Goal: Information Seeking & Learning: Understand process/instructions

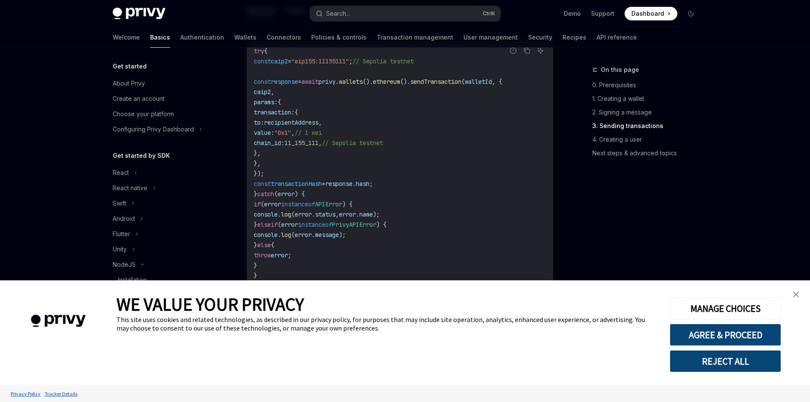
scroll to position [1148, 0]
click at [234, 37] on link "Wallets" at bounding box center [245, 37] width 22 height 20
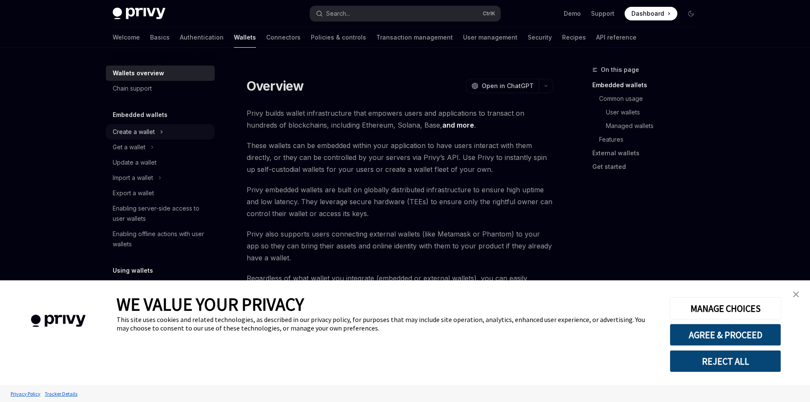
click at [141, 131] on div "Create a wallet" at bounding box center [134, 132] width 42 height 10
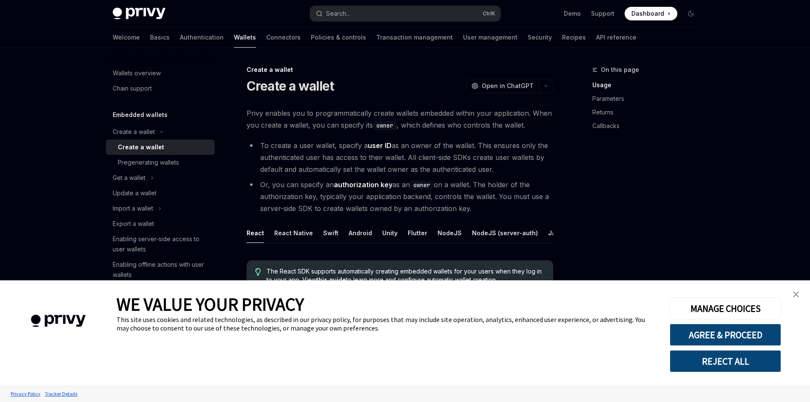
click at [794, 289] on link "close banner" at bounding box center [795, 294] width 17 height 17
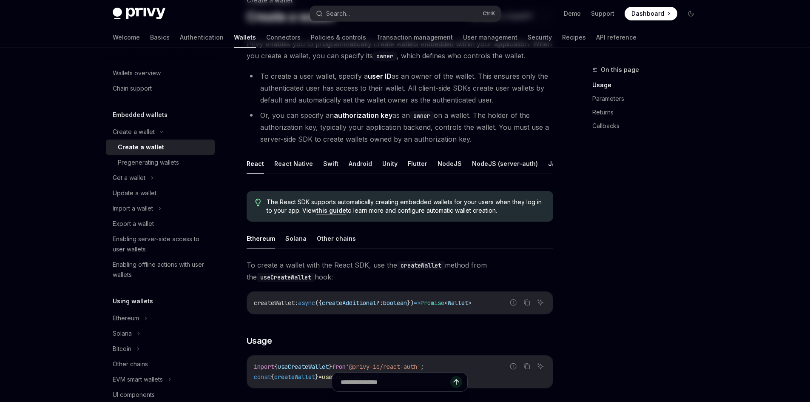
scroll to position [85, 0]
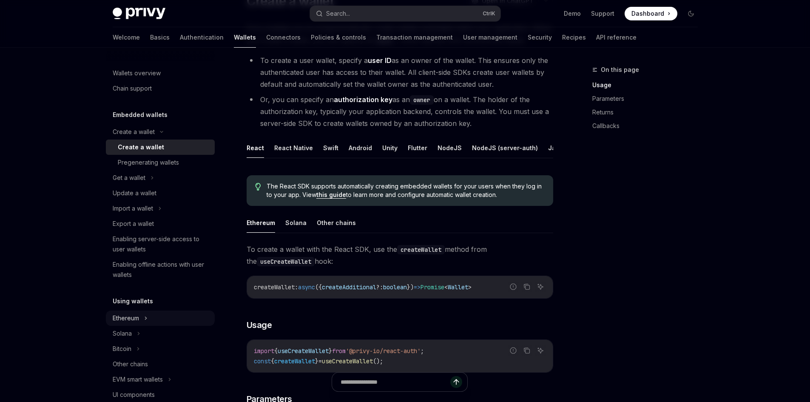
click at [146, 315] on icon at bounding box center [145, 318] width 3 height 10
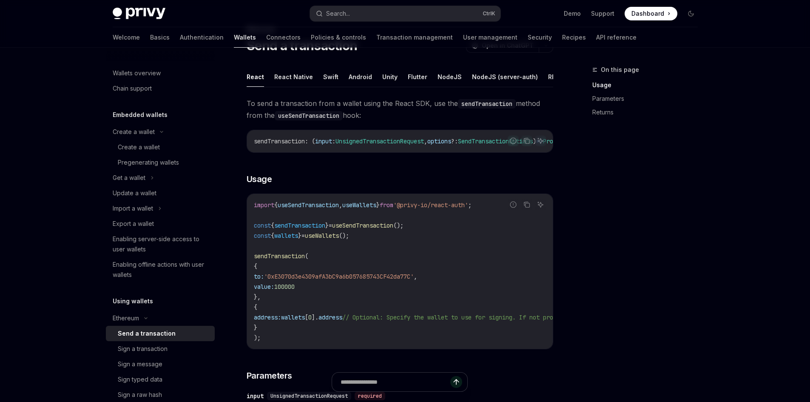
scroll to position [43, 0]
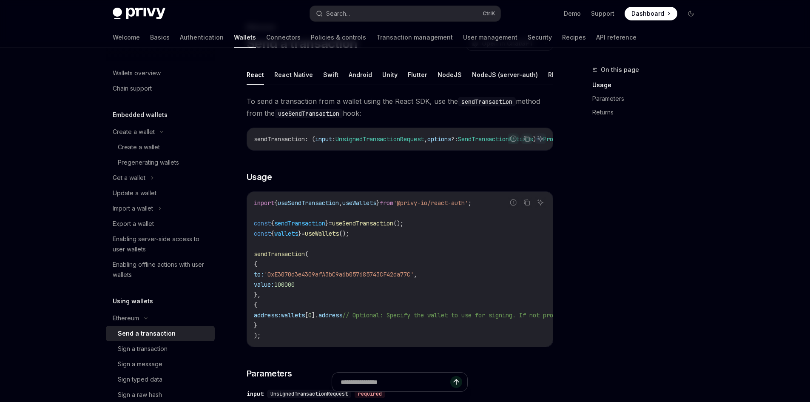
drag, startPoint x: 395, startPoint y: 211, endPoint x: 281, endPoint y: 213, distance: 114.4
click at [281, 207] on span "import { useSendTransaction , useWallets } from '@privy-io/react-auth' ;" at bounding box center [363, 203] width 218 height 8
click at [278, 207] on span "{" at bounding box center [275, 203] width 3 height 8
drag, startPoint x: 254, startPoint y: 263, endPoint x: 346, endPoint y: 299, distance: 98.4
click at [346, 299] on div "import { useSendTransaction , useWallets } from '@privy-io/react-auth' ; const …" at bounding box center [400, 269] width 306 height 155
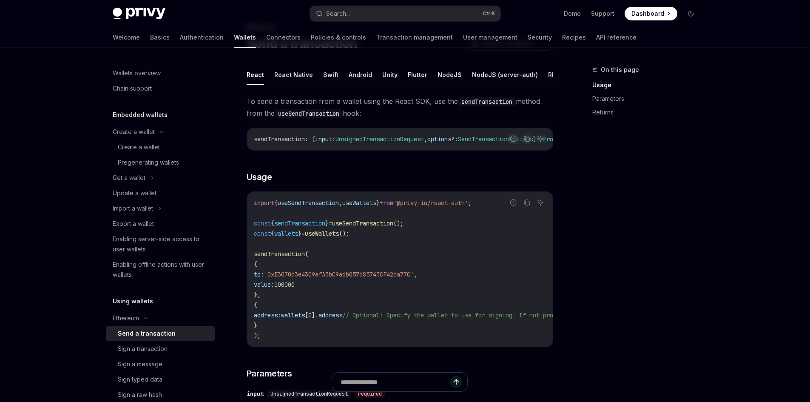
click at [346, 299] on code "import { useSendTransaction , useWallets } from '@privy-io/react-auth' ; const …" at bounding box center [477, 269] width 446 height 143
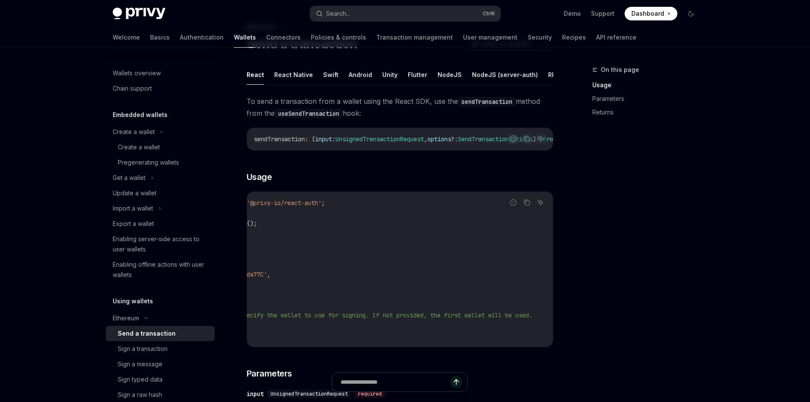
scroll to position [0, 0]
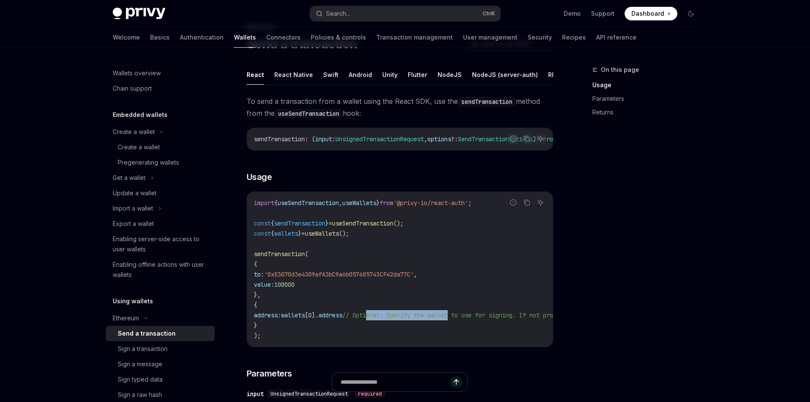
drag, startPoint x: 389, startPoint y: 324, endPoint x: 475, endPoint y: 324, distance: 86.3
click at [475, 319] on span "// Optional: Specify the wallet to use for signing. If not provided, the first …" at bounding box center [510, 315] width 337 height 8
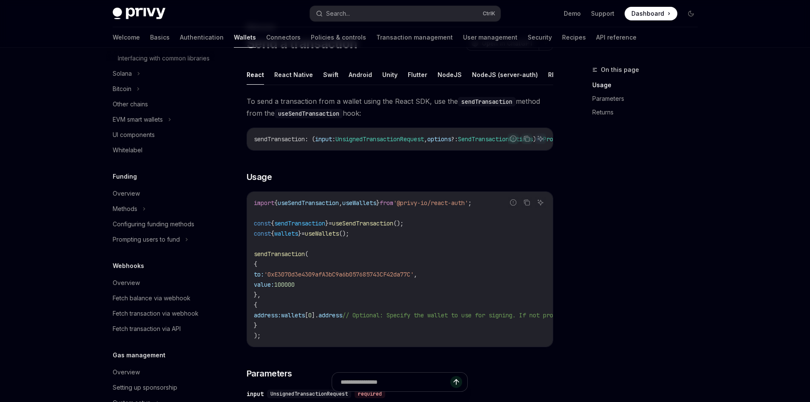
scroll to position [337, 0]
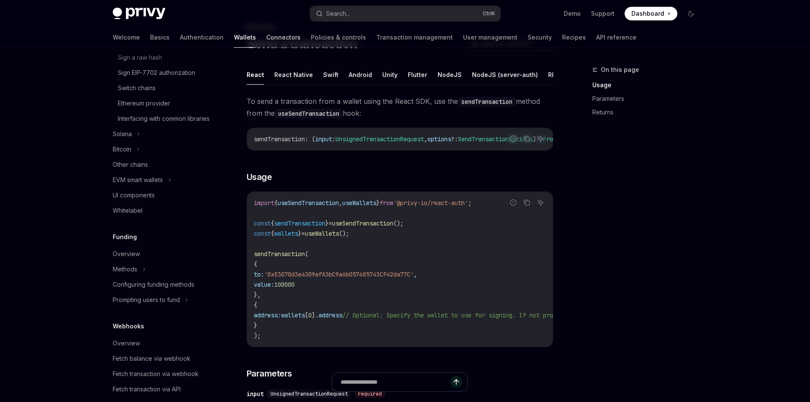
click at [266, 40] on link "Connectors" at bounding box center [283, 37] width 34 height 20
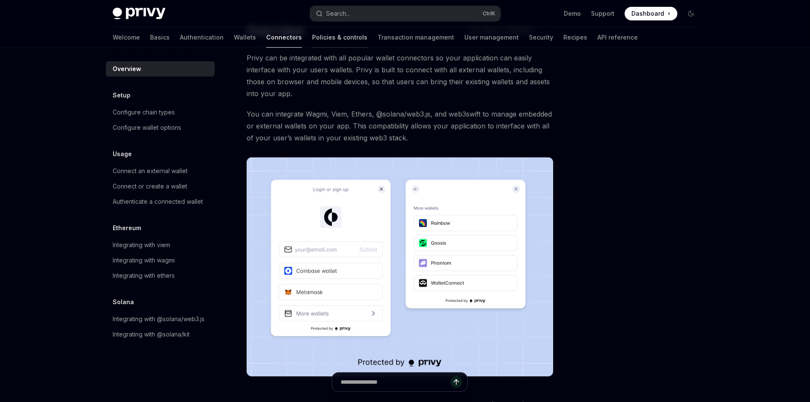
click at [312, 34] on link "Policies & controls" at bounding box center [339, 37] width 55 height 20
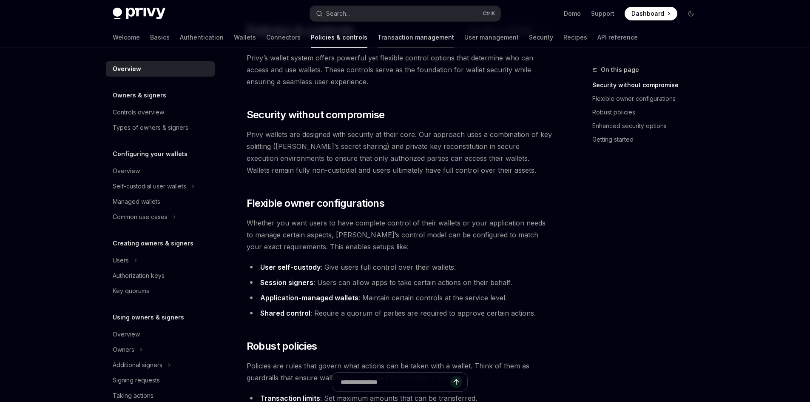
click at [377, 38] on link "Transaction management" at bounding box center [415, 37] width 77 height 20
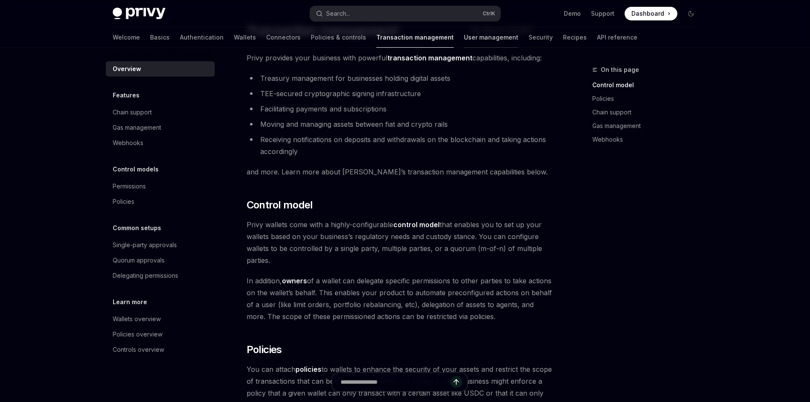
click at [464, 44] on link "User management" at bounding box center [491, 37] width 54 height 20
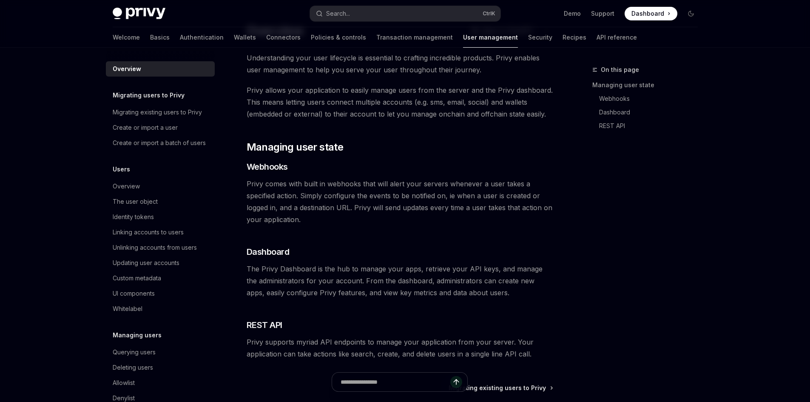
type textarea "*"
click at [407, 14] on button "Search... Ctrl K" at bounding box center [405, 13] width 190 height 15
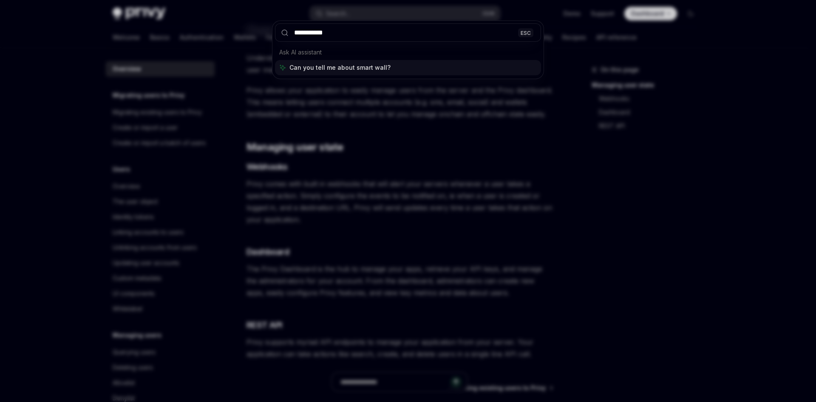
type input "**********"
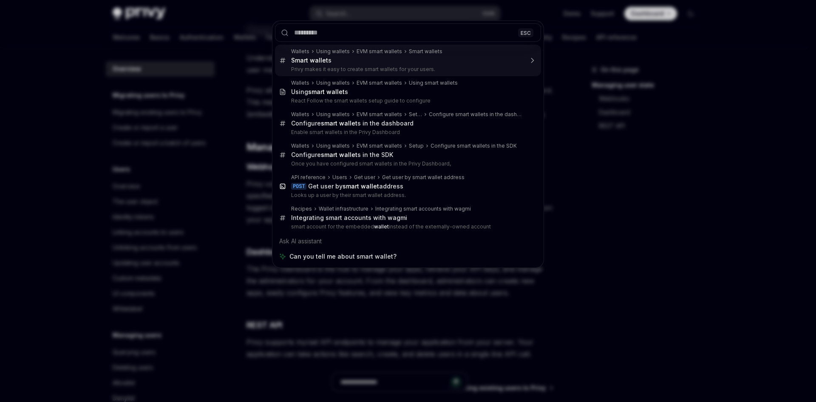
type textarea "*"
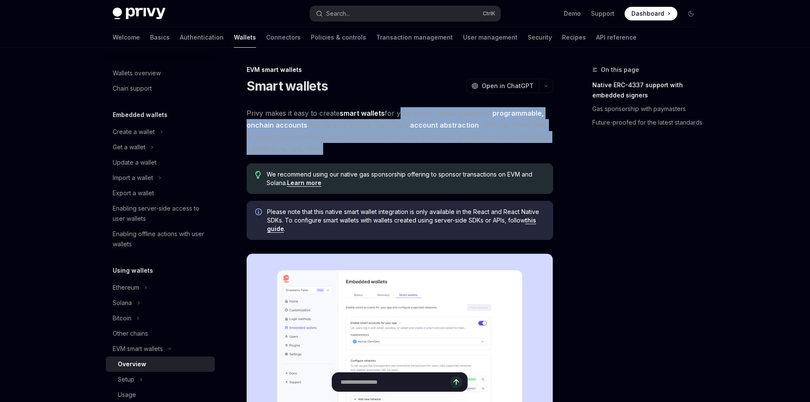
drag, startPoint x: 403, startPoint y: 114, endPoint x: 333, endPoint y: 148, distance: 77.6
click at [333, 148] on span "Privy makes it easy to create smart wallets for your users. Smart wallets are p…" at bounding box center [400, 131] width 306 height 48
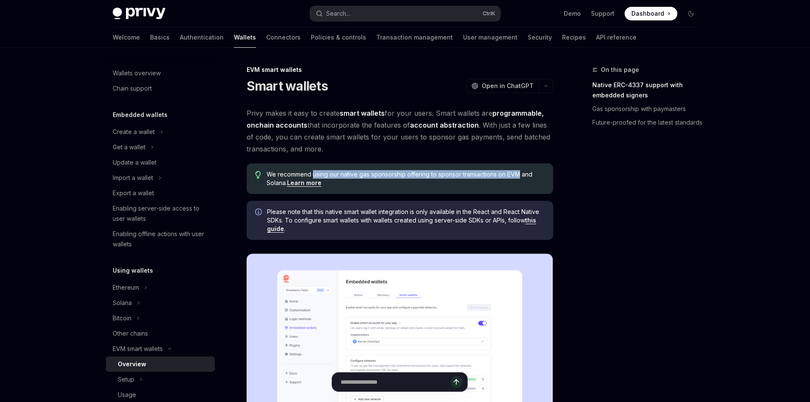
drag, startPoint x: 313, startPoint y: 173, endPoint x: 343, endPoint y: 187, distance: 34.0
click at [517, 174] on span "We recommend using our native gas sponsorship offering to sponsor transactions …" at bounding box center [406, 178] width 278 height 17
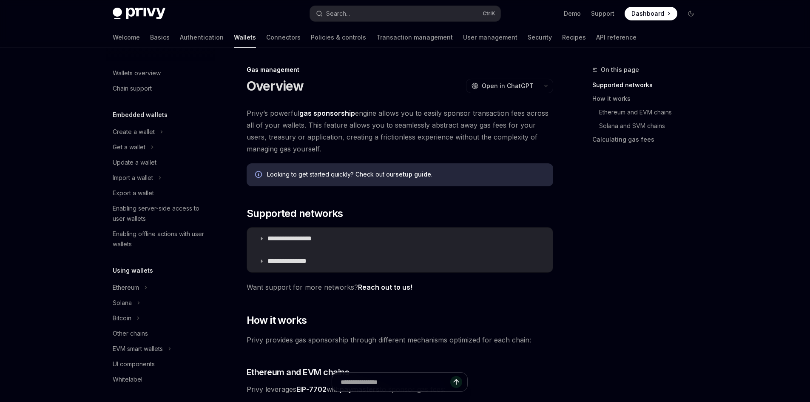
scroll to position [329, 0]
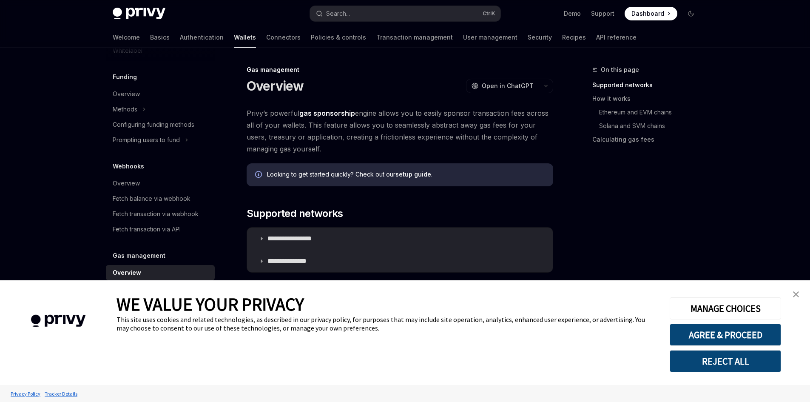
click at [797, 291] on link "close banner" at bounding box center [795, 294] width 17 height 17
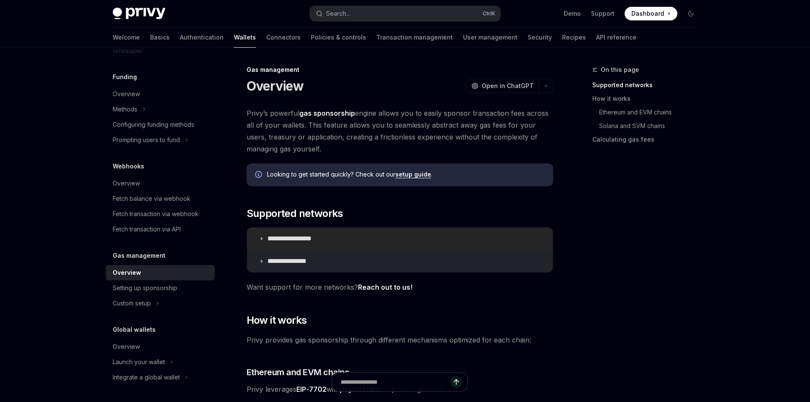
click at [259, 238] on icon at bounding box center [261, 238] width 5 height 5
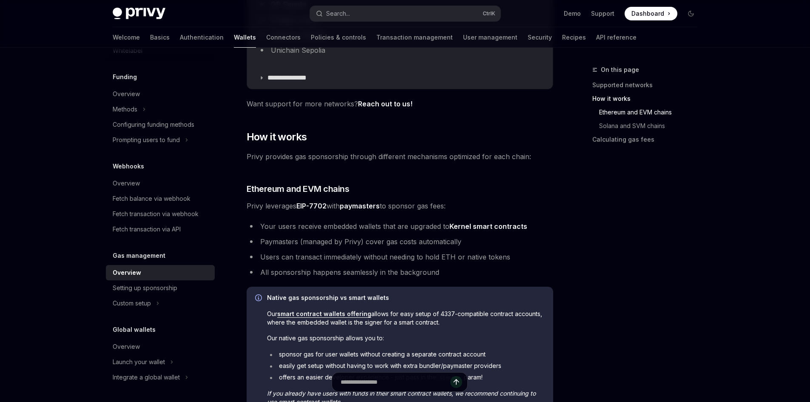
scroll to position [425, 0]
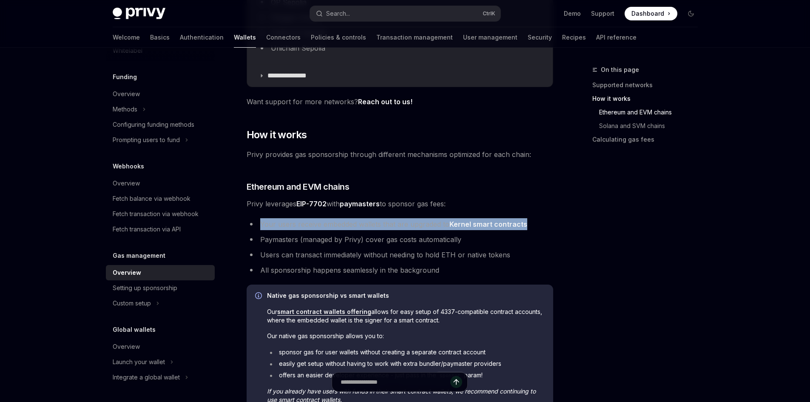
drag, startPoint x: 262, startPoint y: 222, endPoint x: 535, endPoint y: 224, distance: 272.9
click at [535, 224] on li "Your users receive embedded wallets that are upgraded to Kernel smart contracts" at bounding box center [400, 224] width 306 height 12
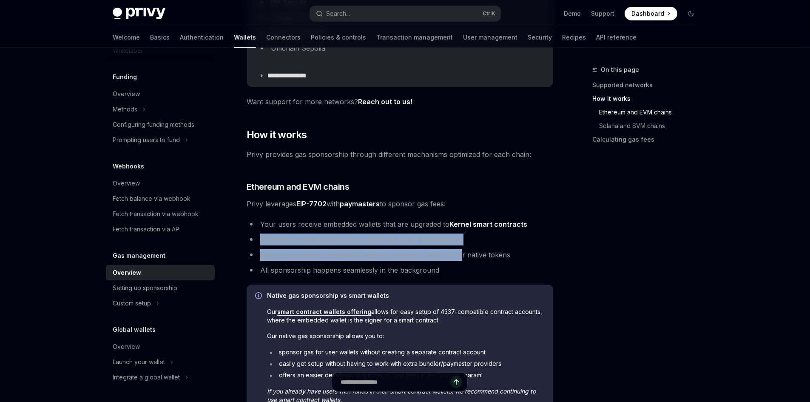
drag, startPoint x: 262, startPoint y: 239, endPoint x: 460, endPoint y: 245, distance: 198.6
click at [460, 245] on ul "Your users receive embedded wallets that are upgraded to Kernel smart contracts…" at bounding box center [400, 247] width 306 height 58
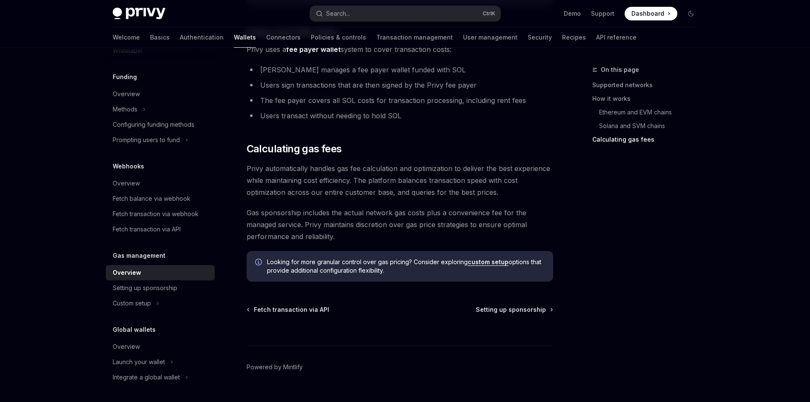
scroll to position [847, 0]
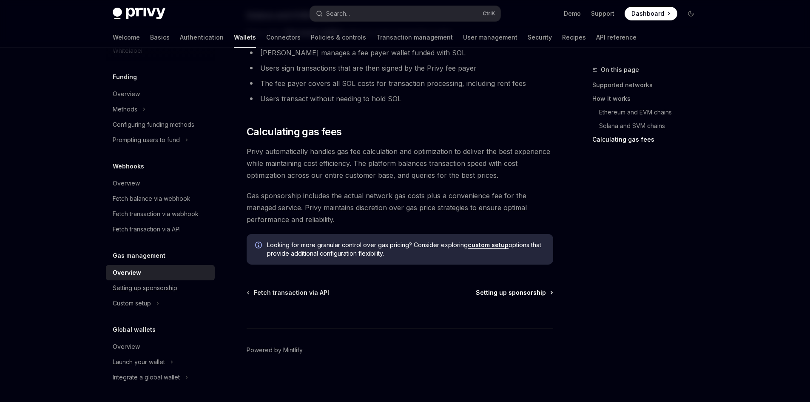
click at [516, 292] on span "Setting up sponsorship" at bounding box center [511, 292] width 70 height 9
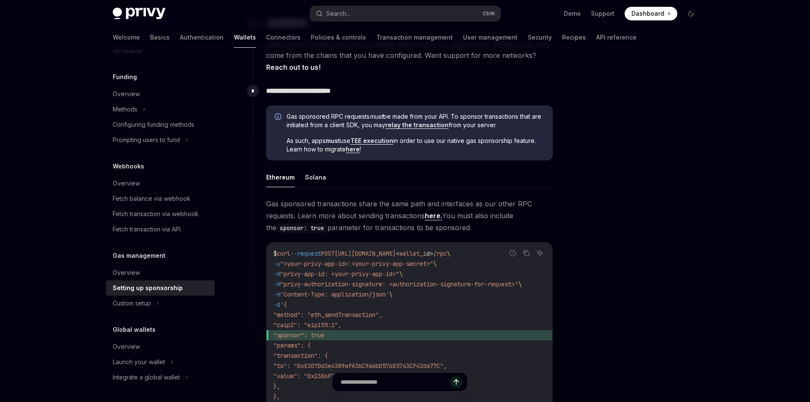
scroll to position [425, 0]
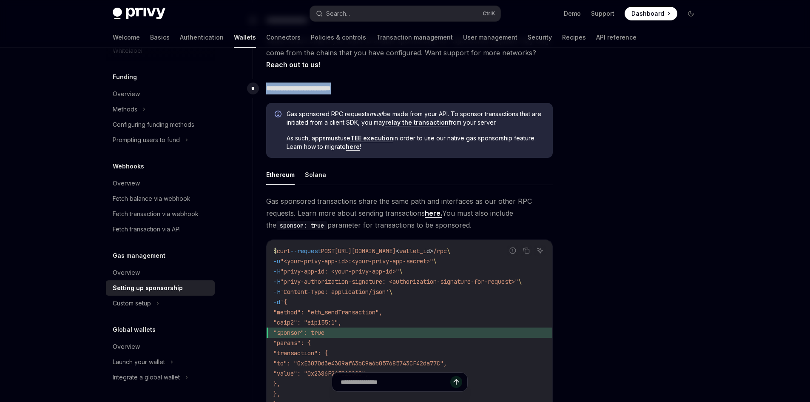
drag, startPoint x: 261, startPoint y: 86, endPoint x: 359, endPoint y: 91, distance: 97.4
click at [359, 91] on div "**********" at bounding box center [403, 254] width 301 height 350
drag, startPoint x: 285, startPoint y: 110, endPoint x: 518, endPoint y: 123, distance: 232.9
click at [518, 123] on div "Gas sponsored RPC requests must be made from your API. To sponsor transactions …" at bounding box center [409, 130] width 287 height 55
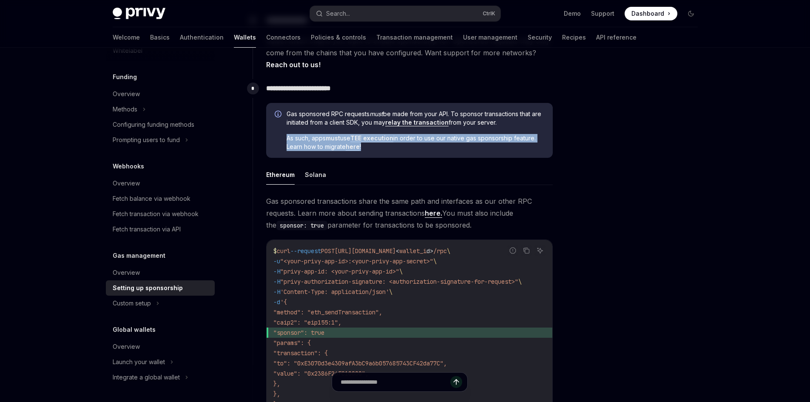
drag, startPoint x: 289, startPoint y: 139, endPoint x: 390, endPoint y: 148, distance: 101.6
click at [390, 148] on span "As such, apps must use TEE execution in order to use our native gas sponsorship…" at bounding box center [416, 142] width 258 height 17
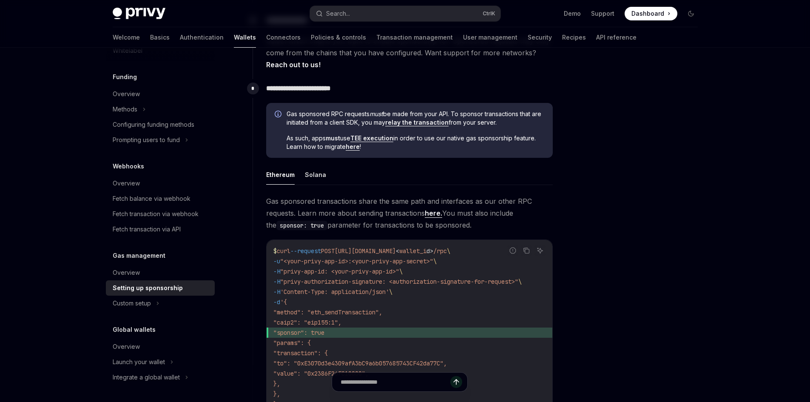
click at [381, 192] on div "Ethereum Solana Gas sponsored transactions share the same path and interfaces a…" at bounding box center [409, 297] width 287 height 264
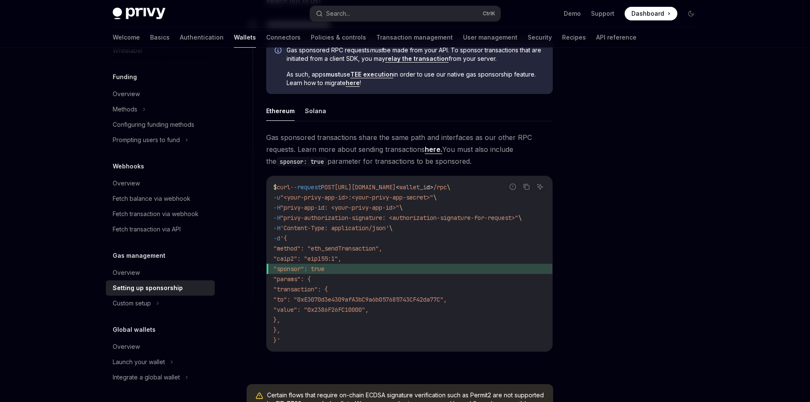
scroll to position [468, 0]
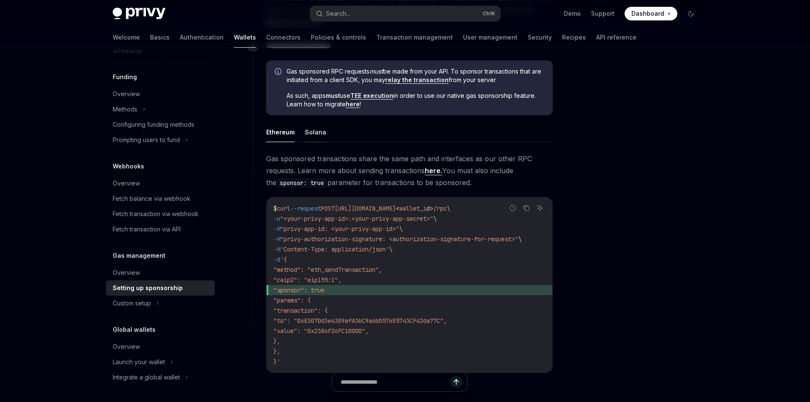
click at [312, 129] on button "Solana" at bounding box center [315, 132] width 21 height 20
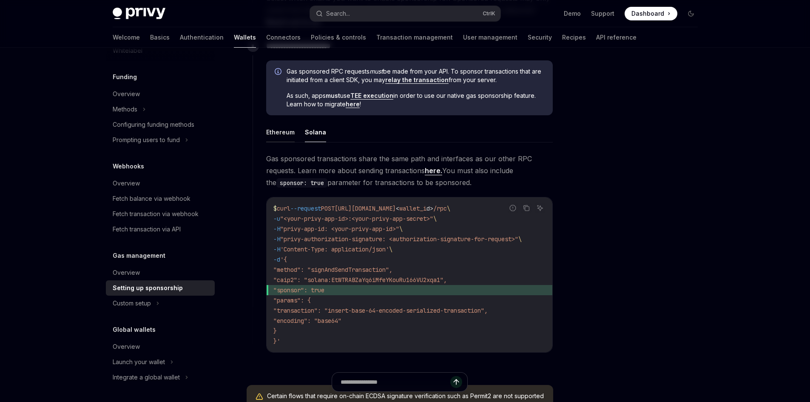
click at [285, 131] on button "Ethereum" at bounding box center [280, 132] width 28 height 20
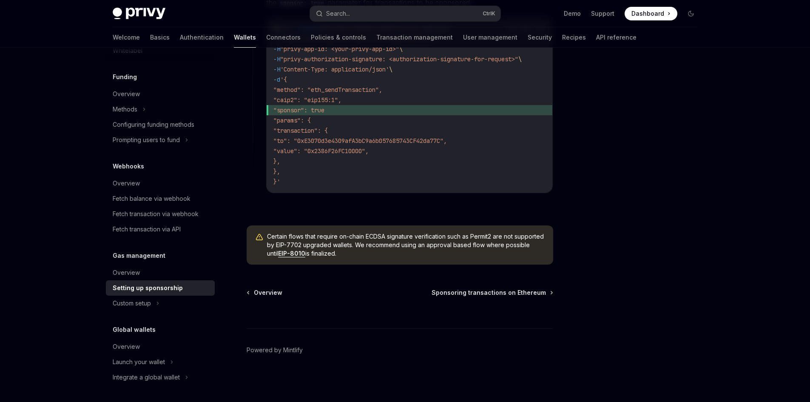
scroll to position [651, 0]
click at [488, 292] on span "Sponsoring transactions on Ethereum" at bounding box center [488, 292] width 114 height 9
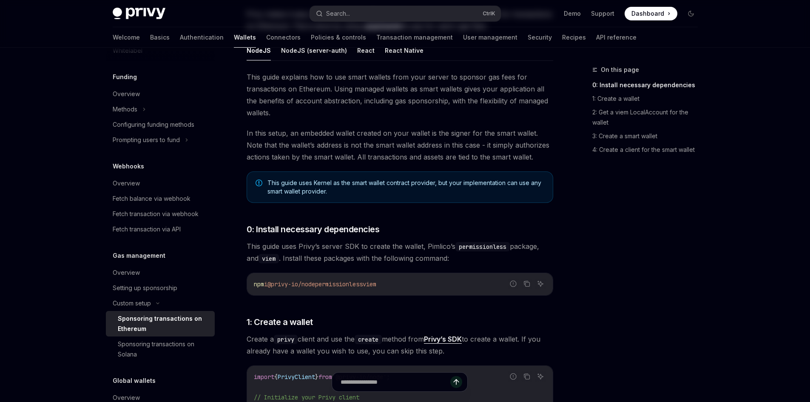
scroll to position [128, 0]
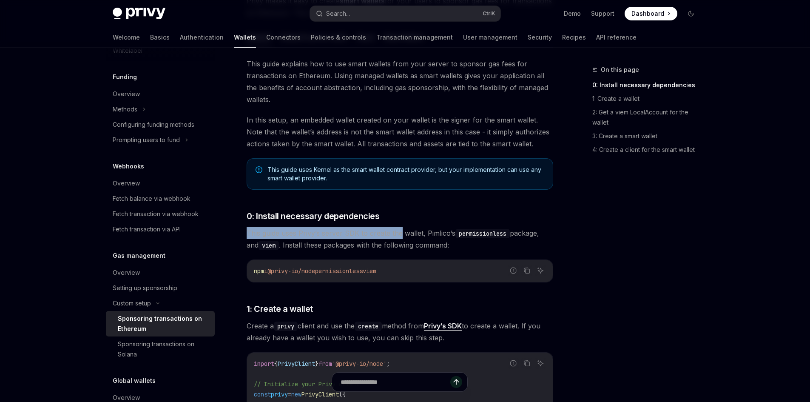
drag, startPoint x: 253, startPoint y: 230, endPoint x: 398, endPoint y: 238, distance: 146.0
click at [402, 238] on span "This guide uses Privy’s server SDK to create the wallet, [PERSON_NAME]’s permis…" at bounding box center [400, 239] width 306 height 24
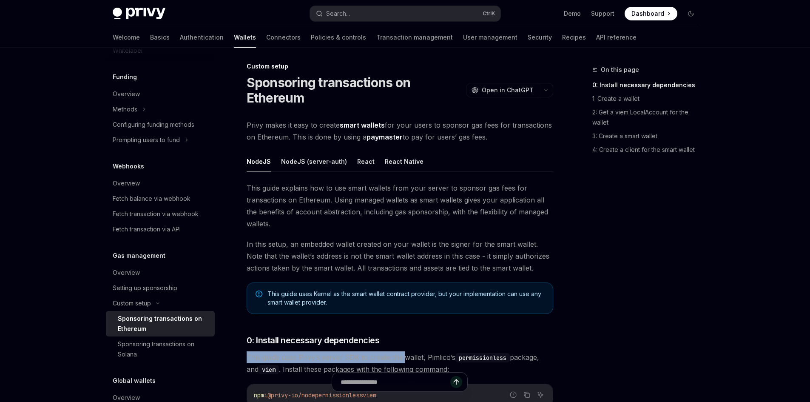
scroll to position [0, 0]
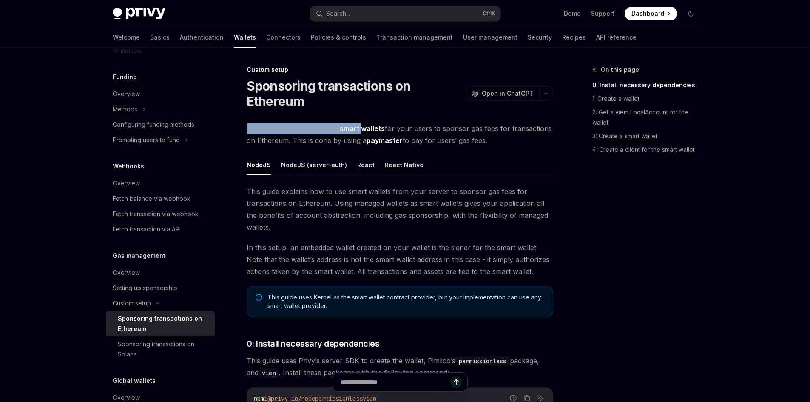
drag, startPoint x: 246, startPoint y: 128, endPoint x: 363, endPoint y: 128, distance: 116.5
click at [363, 128] on span "Privy makes it easy to create smart wallets for your users to sponsor gas fees …" at bounding box center [400, 134] width 306 height 24
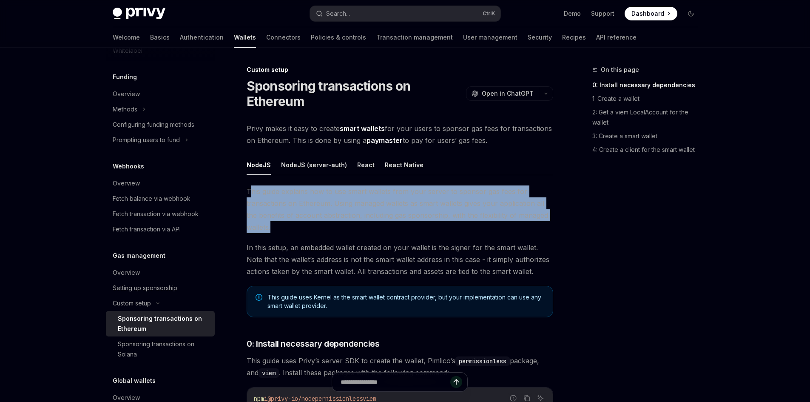
drag, startPoint x: 252, startPoint y: 192, endPoint x: 281, endPoint y: 226, distance: 44.3
click at [281, 226] on span "This guide explains how to use smart wallets from your server to sponsor gas fe…" at bounding box center [400, 209] width 306 height 48
drag, startPoint x: 281, startPoint y: 226, endPoint x: 241, endPoint y: 192, distance: 51.8
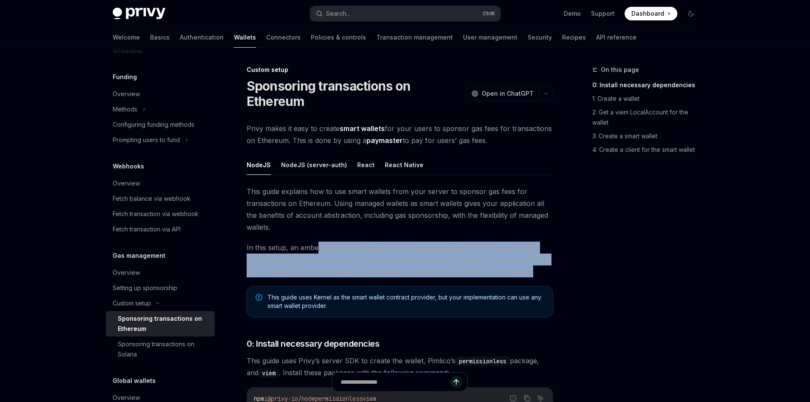
drag, startPoint x: 319, startPoint y: 248, endPoint x: 539, endPoint y: 274, distance: 222.2
click at [539, 274] on span "In this setup, an embedded wallet created on your wallet is the signer for the …" at bounding box center [400, 259] width 306 height 36
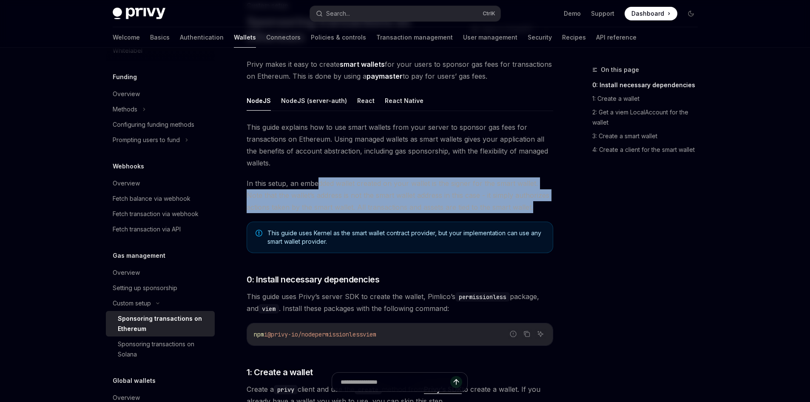
scroll to position [85, 0]
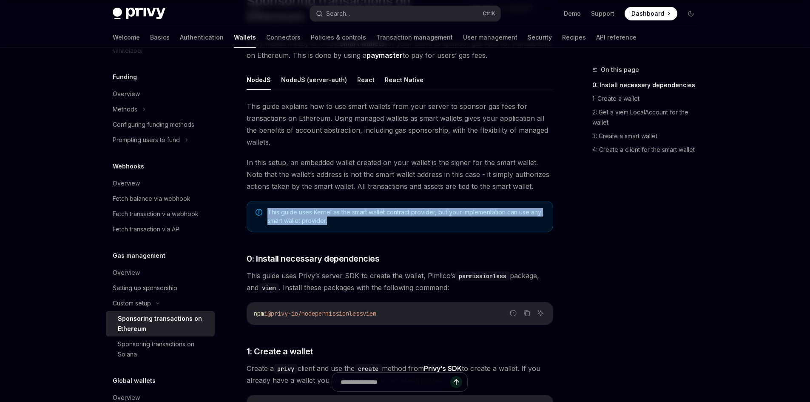
drag, startPoint x: 267, startPoint y: 211, endPoint x: 331, endPoint y: 220, distance: 64.4
click at [331, 220] on span "This guide uses Kernel as the smart wallet contract provider, but your implemen…" at bounding box center [405, 216] width 277 height 17
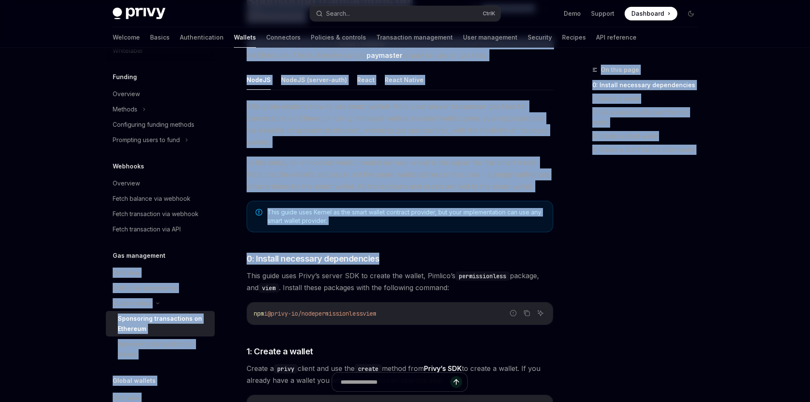
drag, startPoint x: 397, startPoint y: 255, endPoint x: 227, endPoint y: 252, distance: 169.6
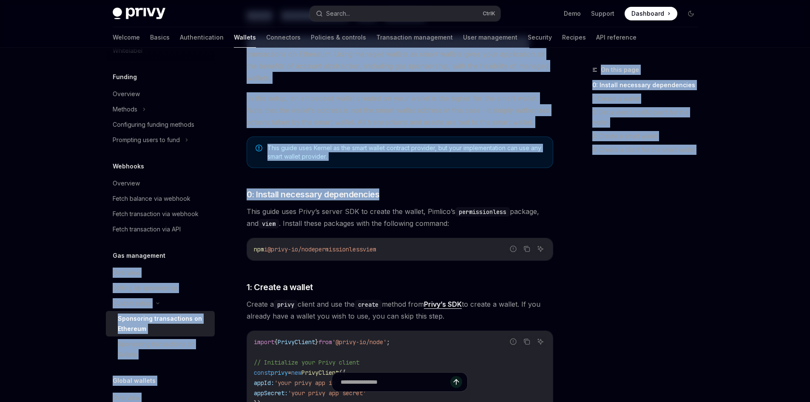
scroll to position [170, 0]
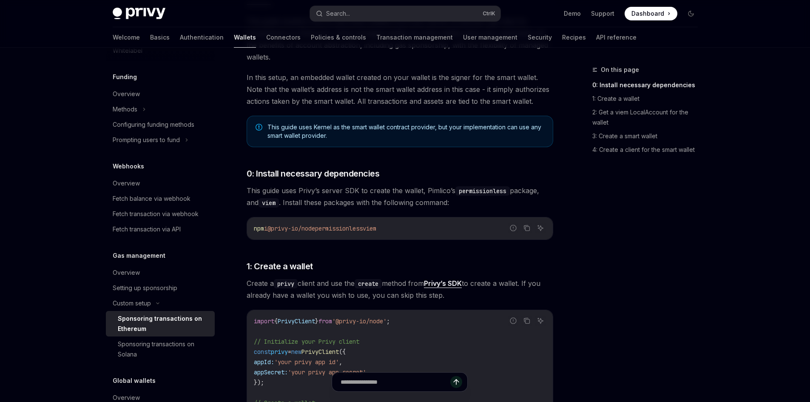
click at [380, 193] on span "This guide uses Privy’s server SDK to create the wallet, [PERSON_NAME]’s permis…" at bounding box center [400, 196] width 306 height 24
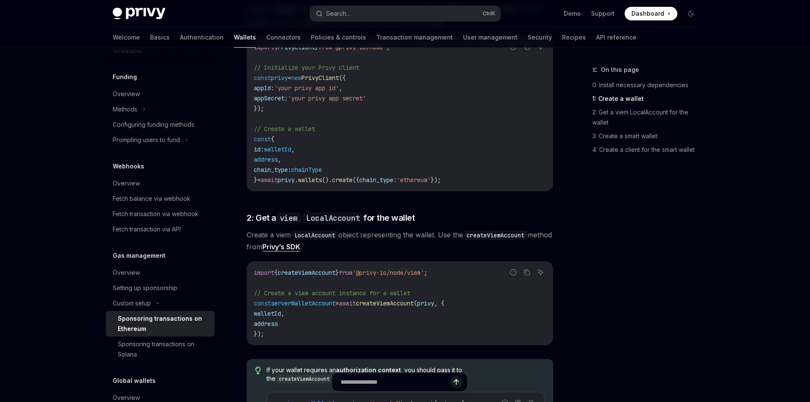
scroll to position [468, 0]
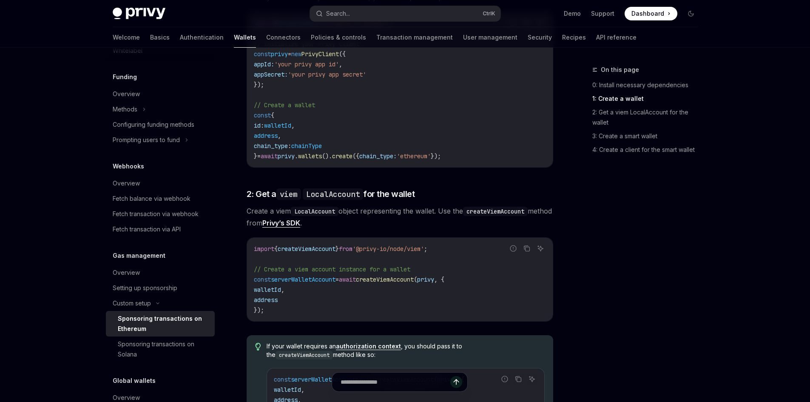
drag, startPoint x: 260, startPoint y: 104, endPoint x: 334, endPoint y: 110, distance: 74.2
click at [334, 110] on code "import { PrivyClient } from '@privy-io/node' ; // Initialize your Privy client …" at bounding box center [400, 89] width 292 height 143
drag, startPoint x: 304, startPoint y: 145, endPoint x: 358, endPoint y: 146, distance: 53.6
click at [358, 146] on code "import { PrivyClient } from '@privy-io/node' ; // Initialize your Privy client …" at bounding box center [400, 89] width 292 height 143
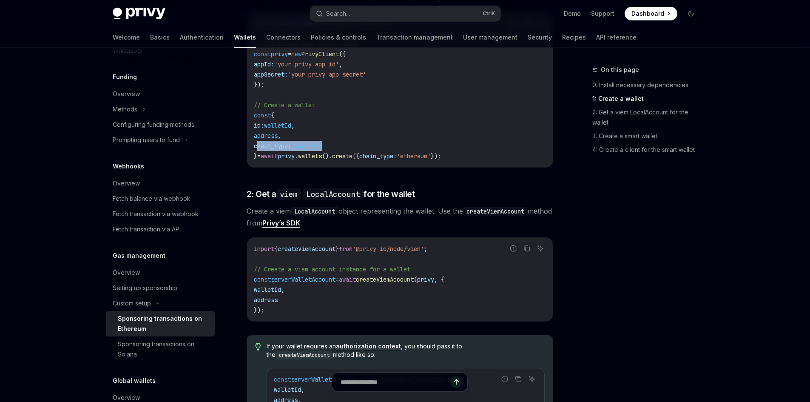
drag, startPoint x: 341, startPoint y: 147, endPoint x: 259, endPoint y: 148, distance: 82.5
click at [259, 148] on code "import { PrivyClient } from '@privy-io/node' ; // Initialize your Privy client …" at bounding box center [400, 89] width 292 height 143
click at [259, 148] on span "chain_type" at bounding box center [271, 146] width 34 height 8
drag, startPoint x: 260, startPoint y: 146, endPoint x: 342, endPoint y: 144, distance: 82.5
click at [342, 144] on code "import { PrivyClient } from '@privy-io/node' ; // Initialize your Privy client …" at bounding box center [400, 89] width 292 height 143
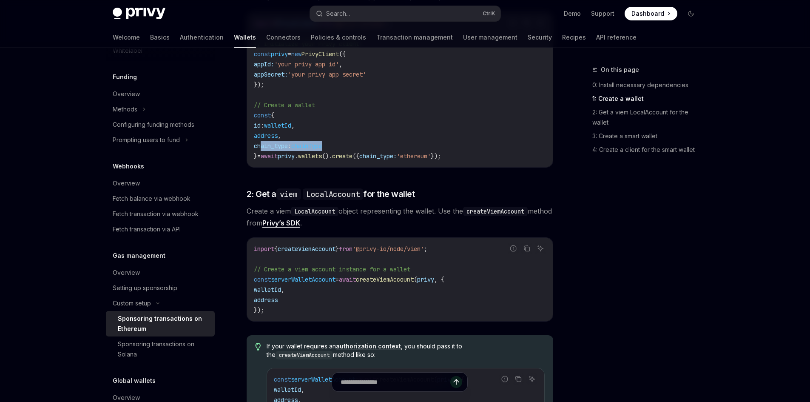
click at [342, 144] on code "import { PrivyClient } from '@privy-io/node' ; // Initialize your Privy client …" at bounding box center [400, 89] width 292 height 143
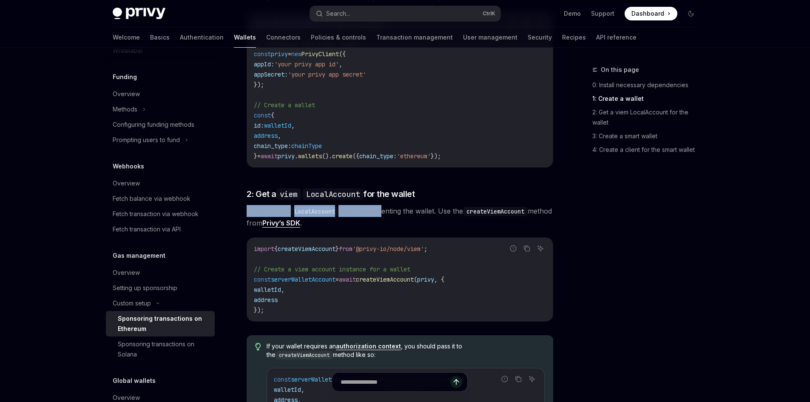
drag, startPoint x: 258, startPoint y: 211, endPoint x: 384, endPoint y: 207, distance: 125.9
click at [384, 207] on div "Custom setup Sponsoring transactions on Ethereum OpenAI Open in ChatGPT OpenAI …" at bounding box center [319, 391] width 469 height 1589
drag, startPoint x: 254, startPoint y: 250, endPoint x: 312, endPoint y: 301, distance: 77.4
click at [312, 301] on code "import { createViemAccount } from '@privy-io/node/viem' ; // Create a viem acco…" at bounding box center [400, 279] width 292 height 71
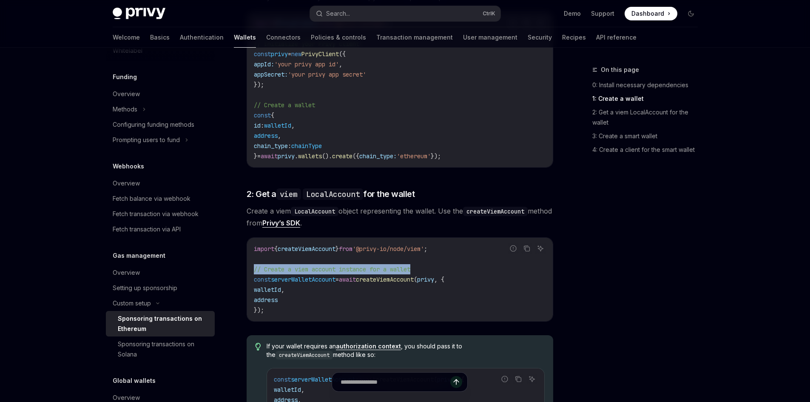
drag, startPoint x: 252, startPoint y: 268, endPoint x: 427, endPoint y: 266, distance: 175.2
click at [427, 266] on div "import { createViemAccount } from '@privy-io/node/viem' ; // Create a viem acco…" at bounding box center [400, 279] width 306 height 83
drag, startPoint x: 247, startPoint y: 277, endPoint x: 289, endPoint y: 302, distance: 49.4
click at [289, 302] on div "import { createViemAccount } from '@privy-io/node/viem' ; // Create a viem acco…" at bounding box center [400, 279] width 306 height 83
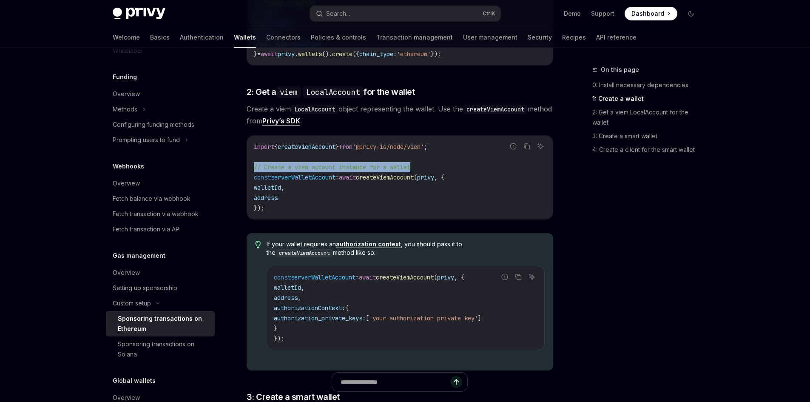
scroll to position [595, 0]
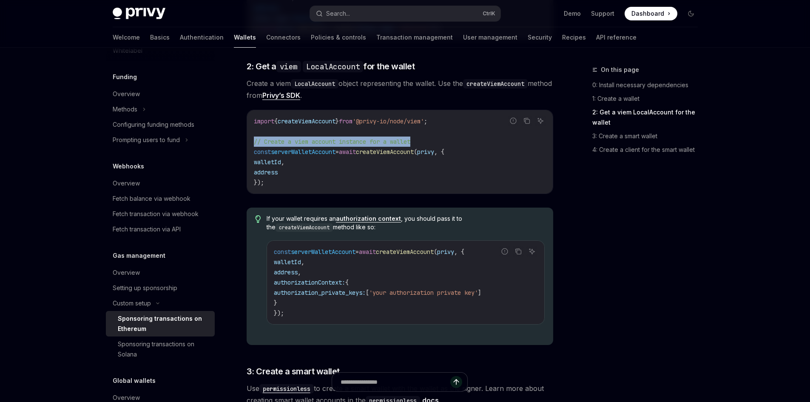
drag, startPoint x: 270, startPoint y: 218, endPoint x: 315, endPoint y: 231, distance: 47.5
click at [315, 231] on div "If your wallet requires an authorization context , you should pass it to the cr…" at bounding box center [400, 275] width 306 height 137
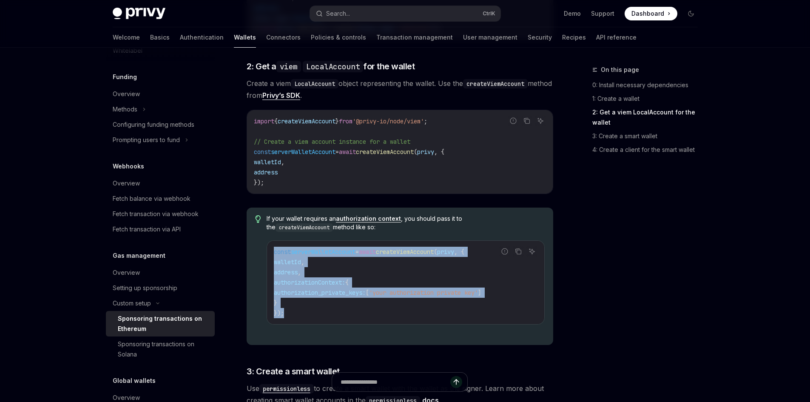
drag, startPoint x: 273, startPoint y: 249, endPoint x: 318, endPoint y: 312, distance: 76.8
click at [318, 312] on div "const serverWalletAccount = await createViemAccount ( privy , { walletId , addr…" at bounding box center [405, 282] width 277 height 83
click at [318, 312] on code "const serverWalletAccount = await createViemAccount ( privy , { walletId , addr…" at bounding box center [405, 282] width 263 height 71
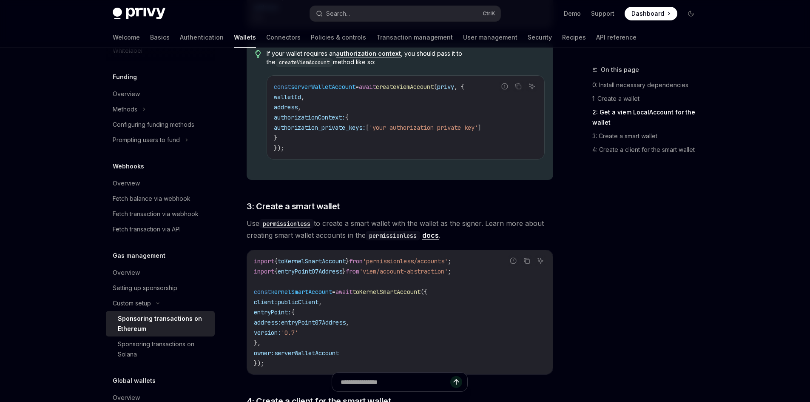
scroll to position [765, 0]
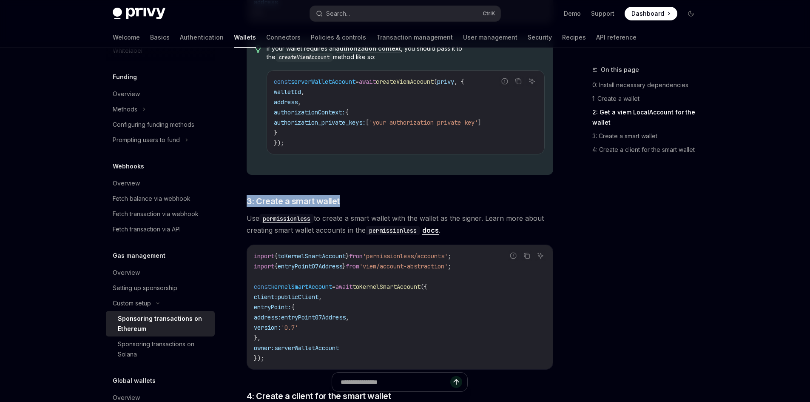
drag, startPoint x: 349, startPoint y: 203, endPoint x: 247, endPoint y: 208, distance: 102.2
click at [247, 206] on h3 "​ 3: Create a smart wallet" at bounding box center [400, 201] width 306 height 12
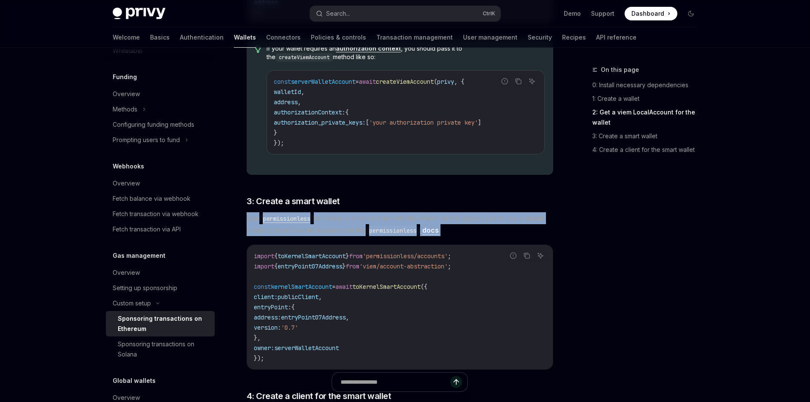
drag, startPoint x: 244, startPoint y: 222, endPoint x: 447, endPoint y: 233, distance: 202.6
click at [447, 233] on div "Custom setup Sponsoring transactions on Ethereum OpenAI Open in ChatGPT OpenAI …" at bounding box center [319, 93] width 469 height 1589
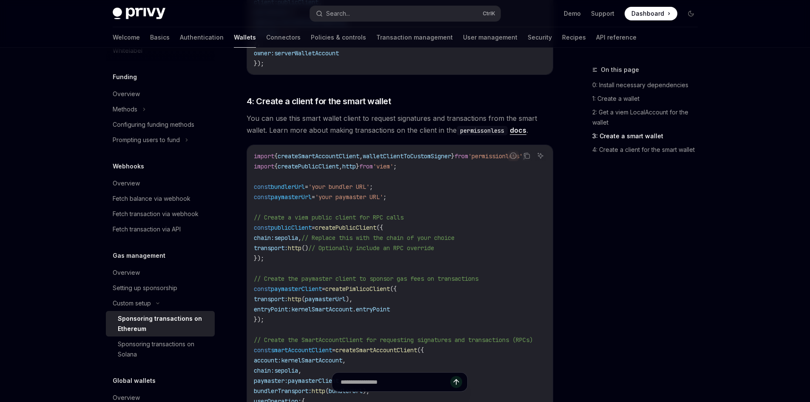
scroll to position [1063, 0]
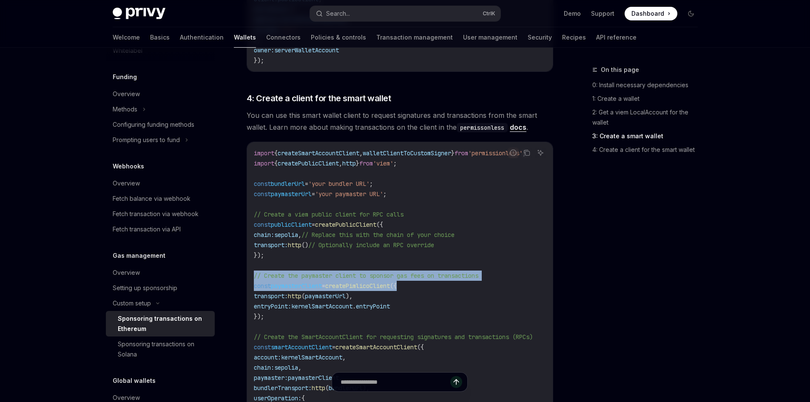
drag, startPoint x: 254, startPoint y: 277, endPoint x: 488, endPoint y: 284, distance: 234.3
click at [488, 284] on code "import { createSmartAccountClient , walletClientToCustomSigner } from 'permissi…" at bounding box center [403, 291] width 299 height 286
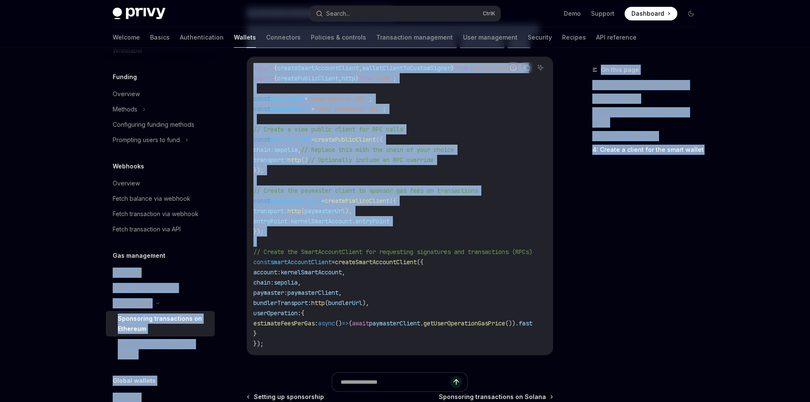
scroll to position [0, 0]
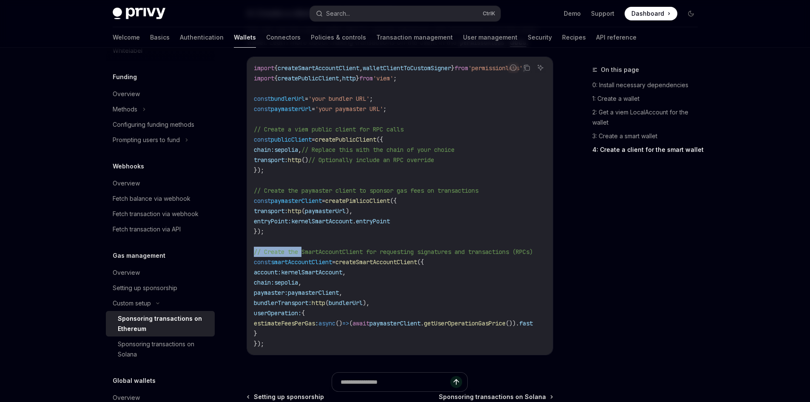
drag, startPoint x: 253, startPoint y: 251, endPoint x: 304, endPoint y: 249, distance: 51.5
click at [304, 248] on div "import { createSmartAccountClient , walletClientToCustomSigner } from 'permissi…" at bounding box center [400, 206] width 306 height 298
click at [304, 249] on span "// Create the SmartAccountClient for requesting signatures and transactions (RP…" at bounding box center [393, 252] width 279 height 8
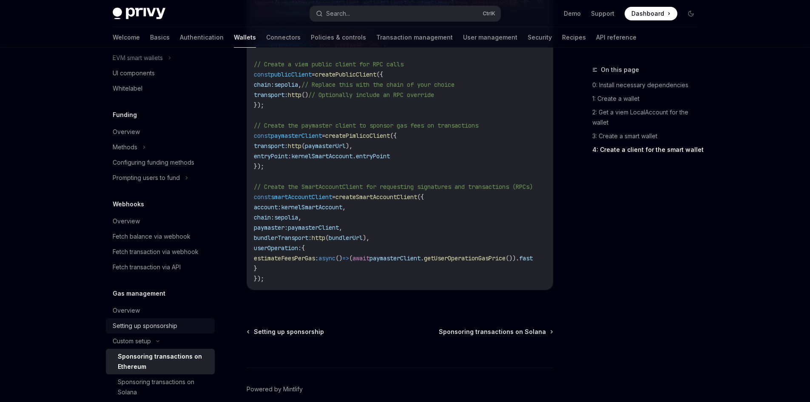
scroll to position [252, 0]
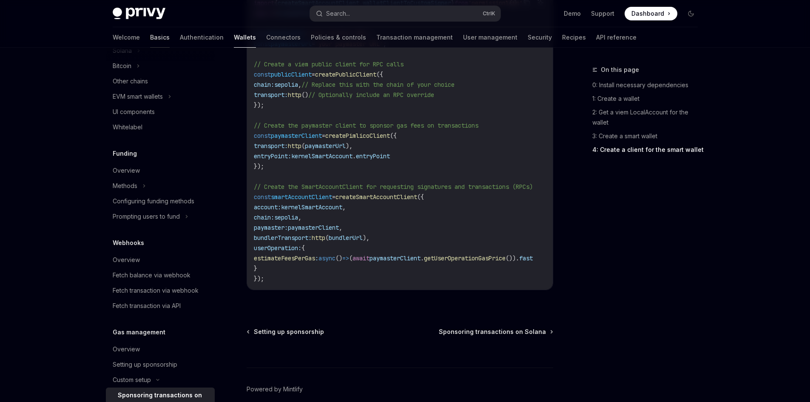
click at [150, 36] on link "Basics" at bounding box center [160, 37] width 20 height 20
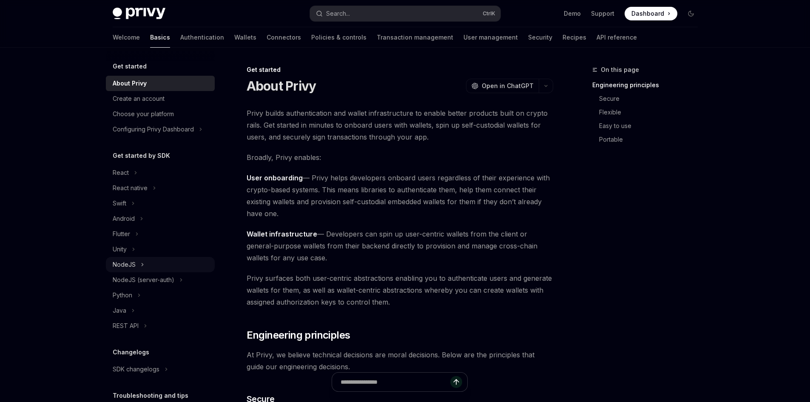
click at [137, 260] on div "NodeJS" at bounding box center [160, 264] width 109 height 15
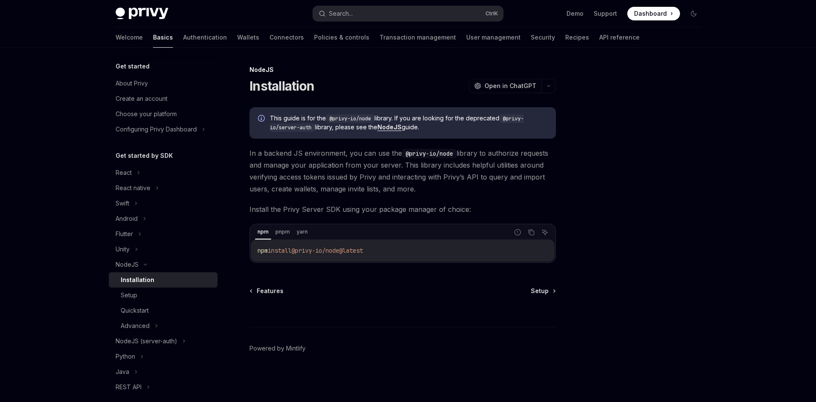
click at [545, 286] on div "NodeJS Installation OpenAI Open in ChatGPT OpenAI Open in ChatGPT This guide is…" at bounding box center [322, 233] width 469 height 337
click at [539, 294] on span "Setup" at bounding box center [540, 291] width 18 height 9
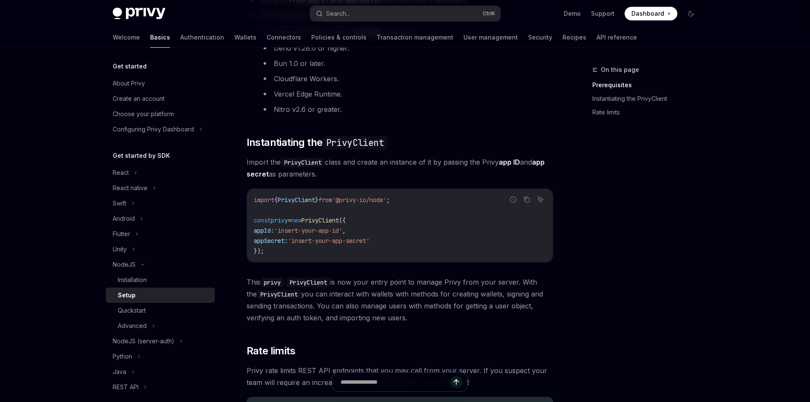
scroll to position [170, 0]
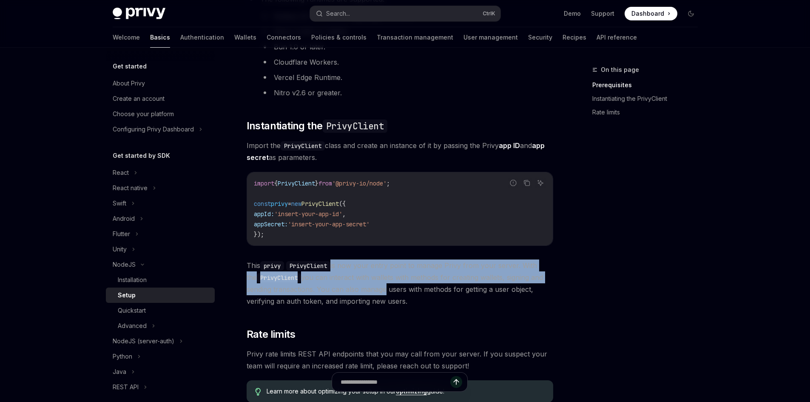
drag, startPoint x: 335, startPoint y: 266, endPoint x: 392, endPoint y: 292, distance: 63.5
click at [387, 292] on span "This privy PrivyClient is now your entry point to manage Privy from your server…" at bounding box center [400, 283] width 306 height 48
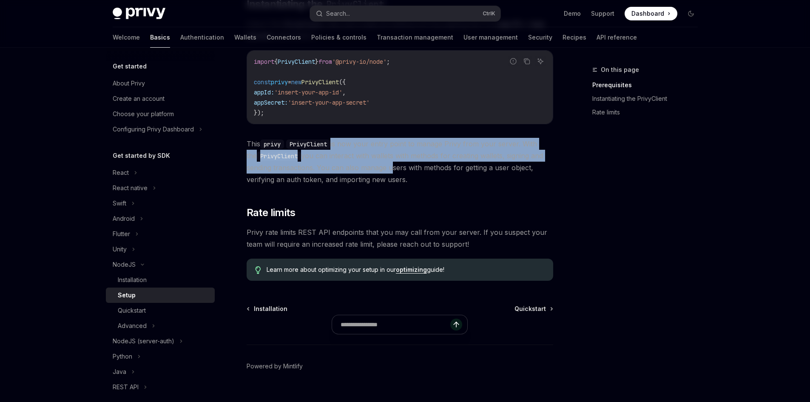
scroll to position [308, 0]
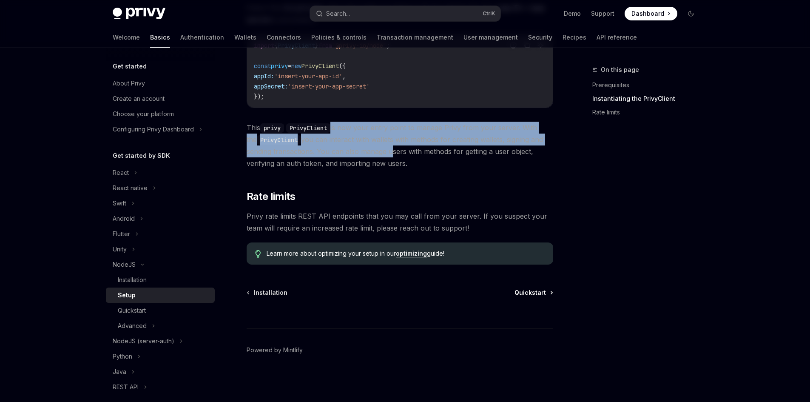
click at [533, 295] on span "Quickstart" at bounding box center [529, 292] width 31 height 9
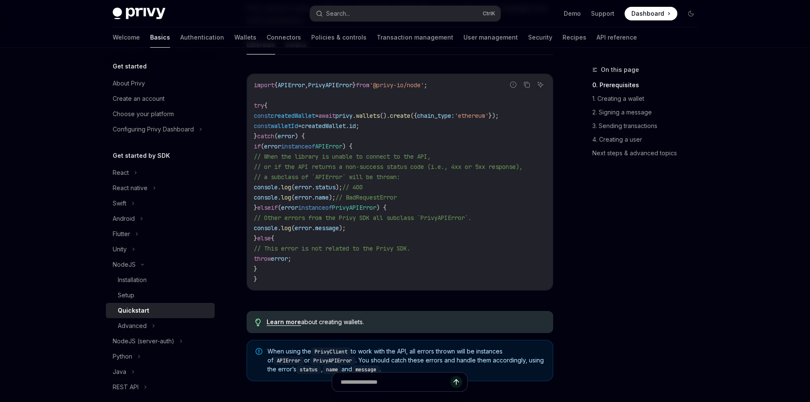
scroll to position [298, 0]
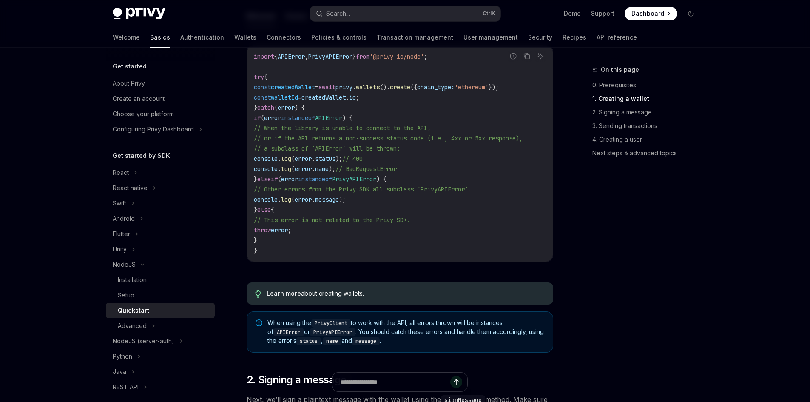
click at [281, 295] on link "Learn more" at bounding box center [284, 293] width 34 height 8
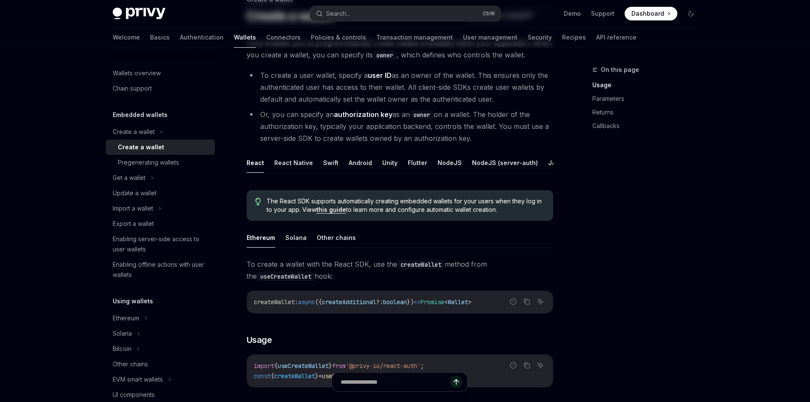
scroll to position [128, 0]
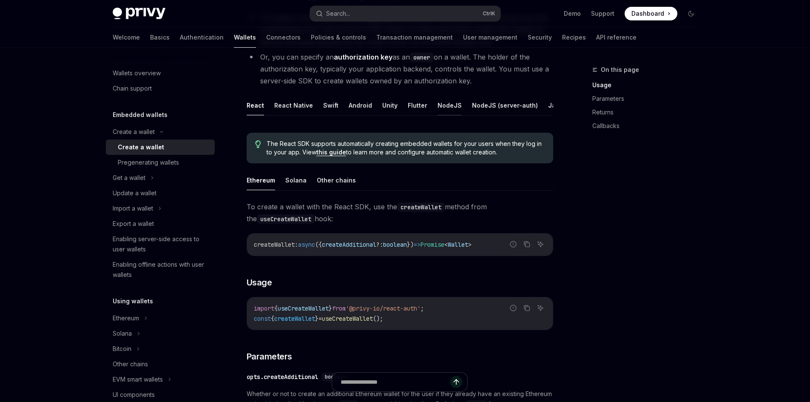
click at [446, 102] on button "NodeJS" at bounding box center [449, 105] width 24 height 20
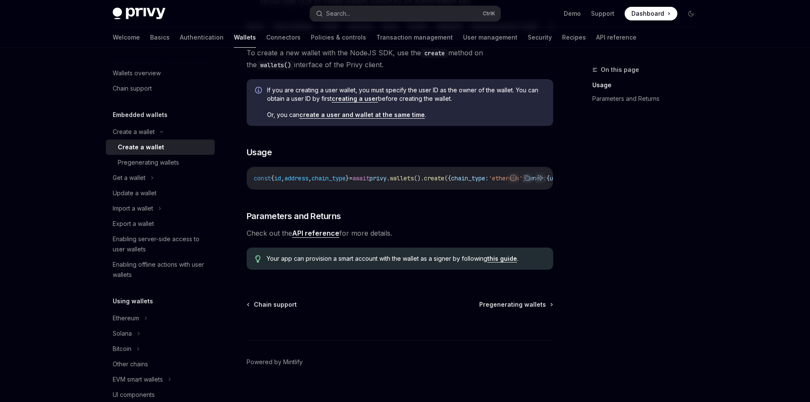
scroll to position [213, 0]
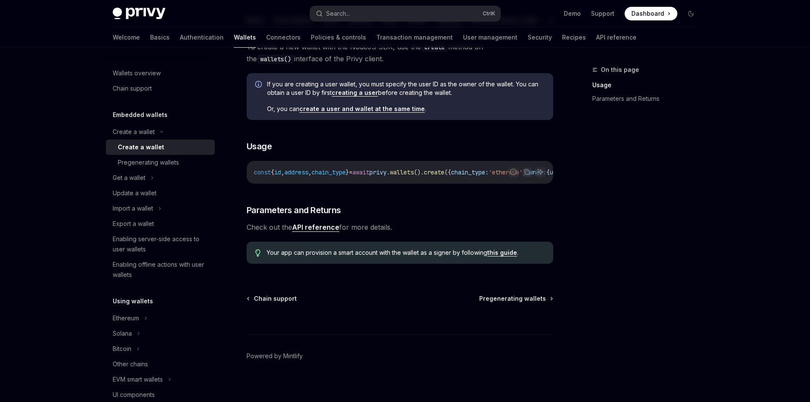
click at [503, 256] on link "this guide" at bounding box center [502, 253] width 30 height 8
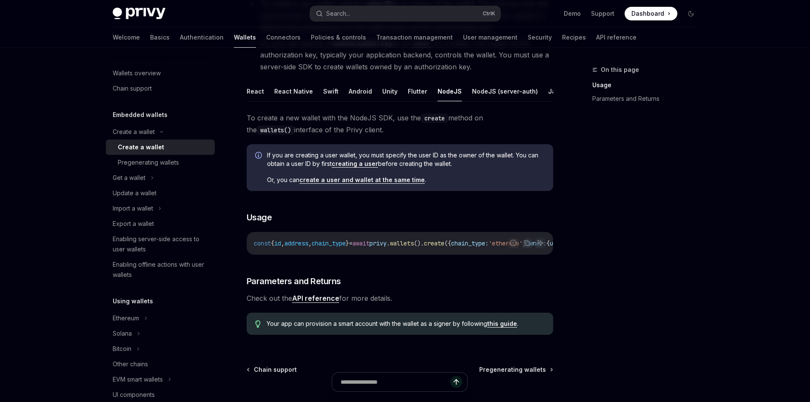
scroll to position [167, 0]
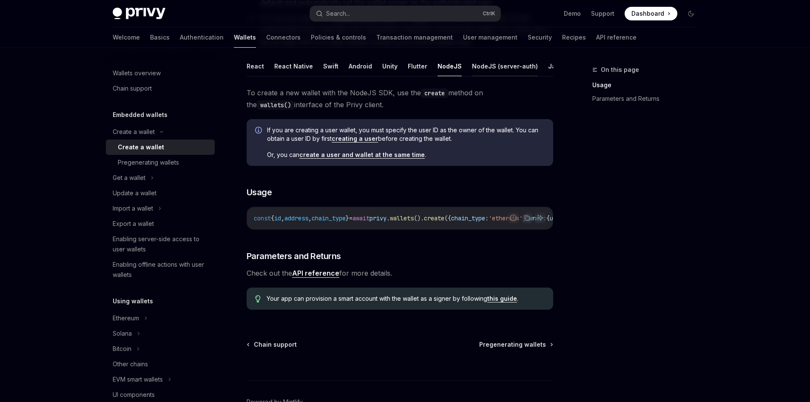
click at [489, 65] on button "NodeJS (server-auth)" at bounding box center [505, 66] width 66 height 20
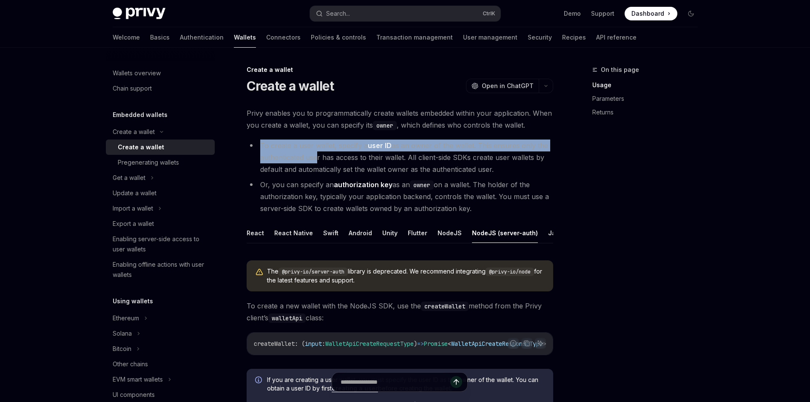
drag, startPoint x: 261, startPoint y: 147, endPoint x: 313, endPoint y: 155, distance: 52.5
click at [313, 155] on li "To create a user wallet, specify a user ID as an owner of the wallet. This ensu…" at bounding box center [400, 157] width 306 height 36
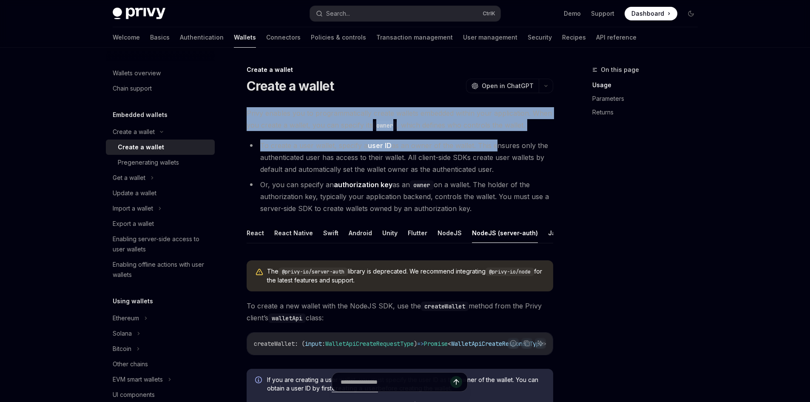
drag, startPoint x: 250, startPoint y: 112, endPoint x: 492, endPoint y: 132, distance: 242.7
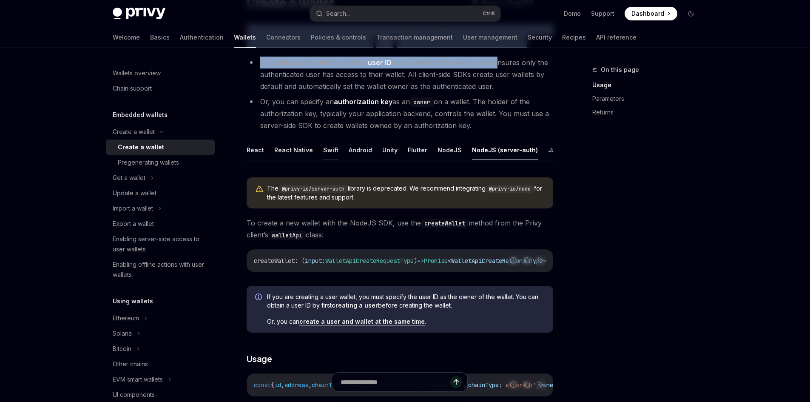
scroll to position [170, 0]
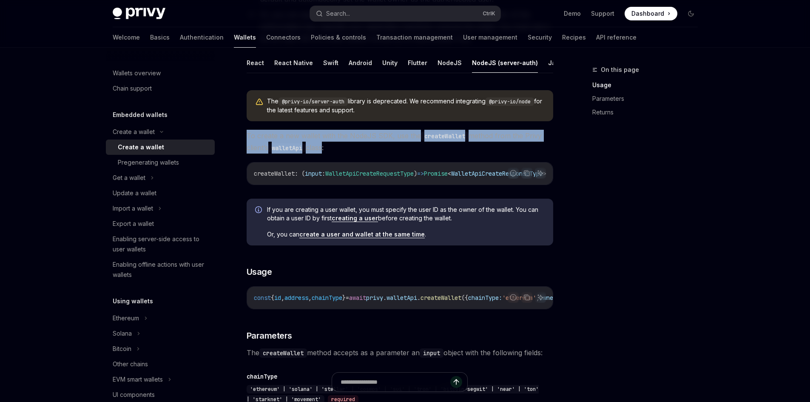
drag, startPoint x: 252, startPoint y: 142, endPoint x: 324, endPoint y: 155, distance: 73.0
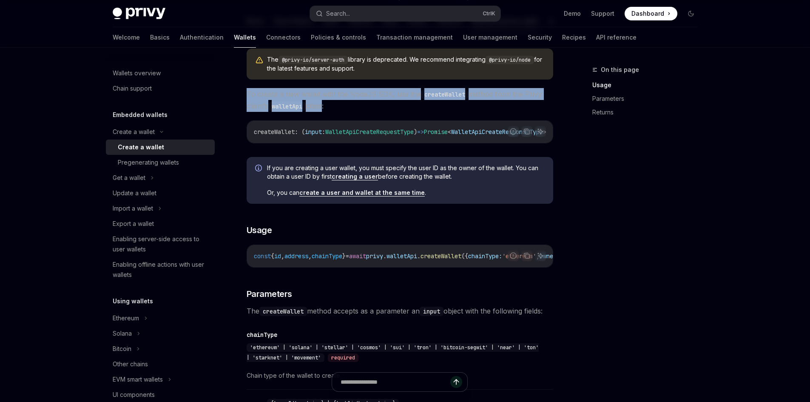
scroll to position [213, 0]
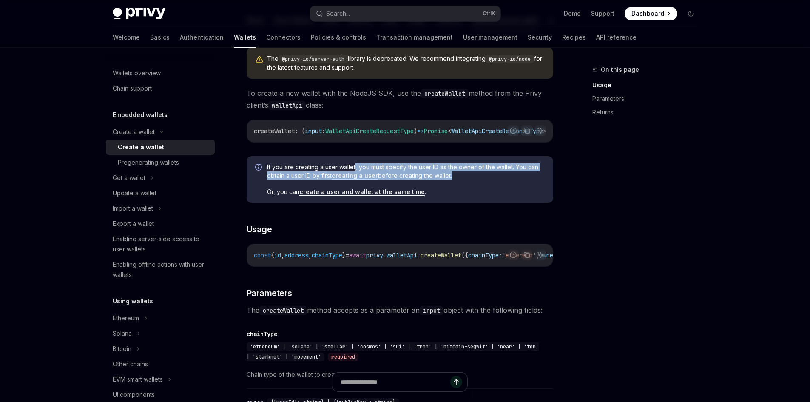
drag, startPoint x: 374, startPoint y: 174, endPoint x: 451, endPoint y: 185, distance: 77.3
click at [451, 180] on span "If you are creating a user wallet, you must specify the user ID as the owner of…" at bounding box center [406, 171] width 278 height 17
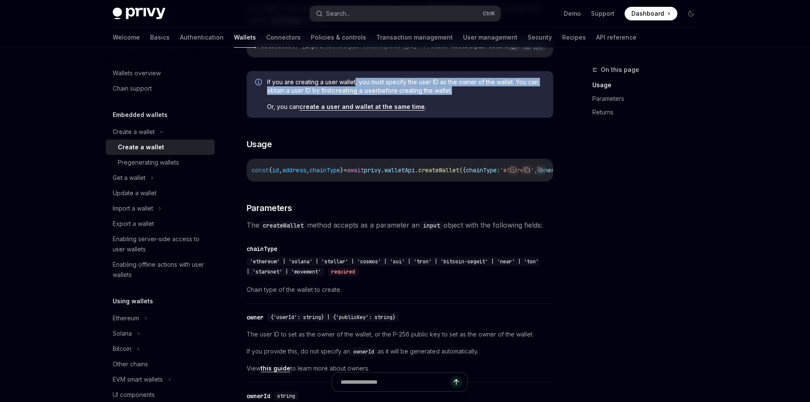
scroll to position [0, 0]
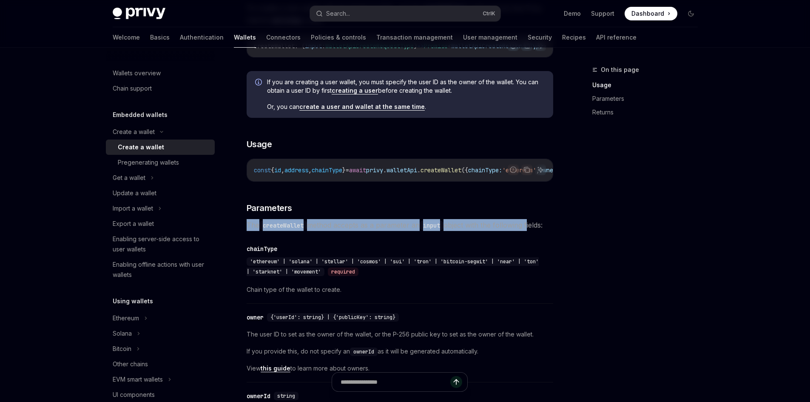
drag, startPoint x: 241, startPoint y: 238, endPoint x: 534, endPoint y: 236, distance: 292.5
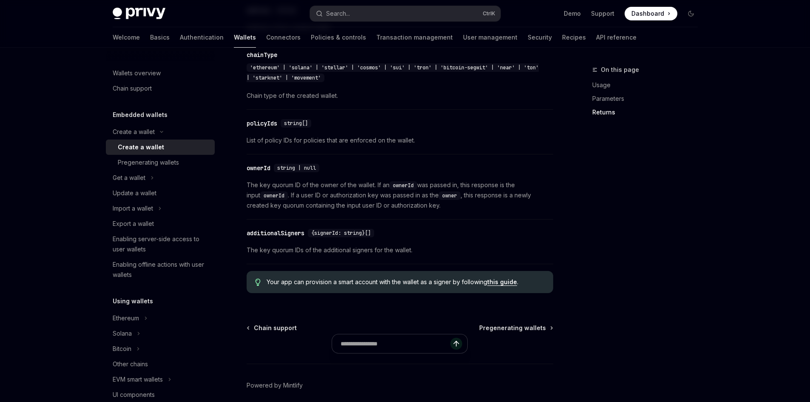
scroll to position [1015, 0]
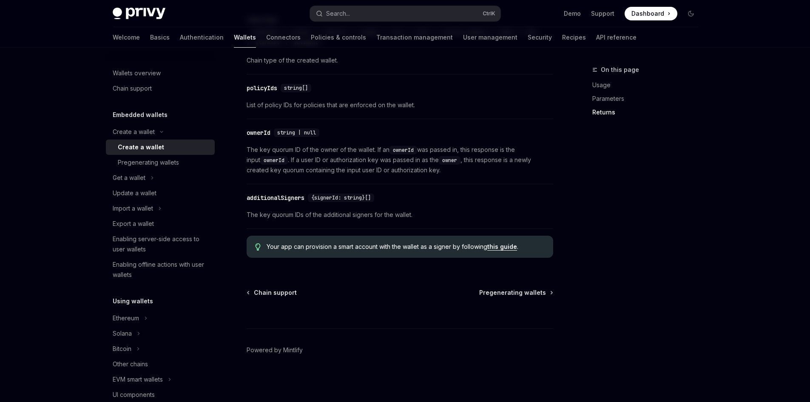
click at [505, 247] on link "this guide" at bounding box center [502, 247] width 30 height 8
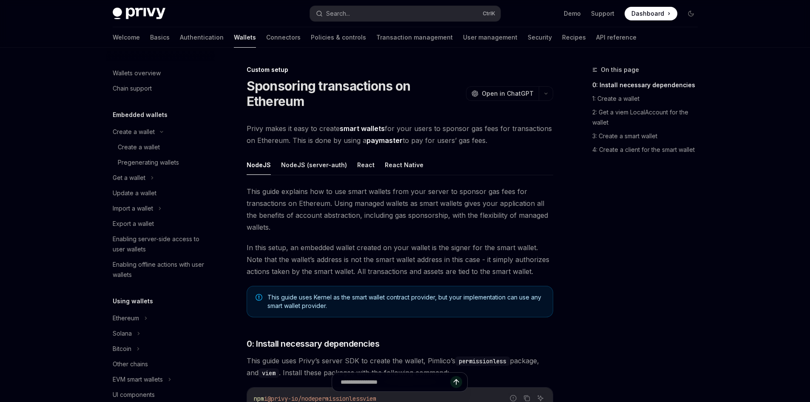
scroll to position [410, 0]
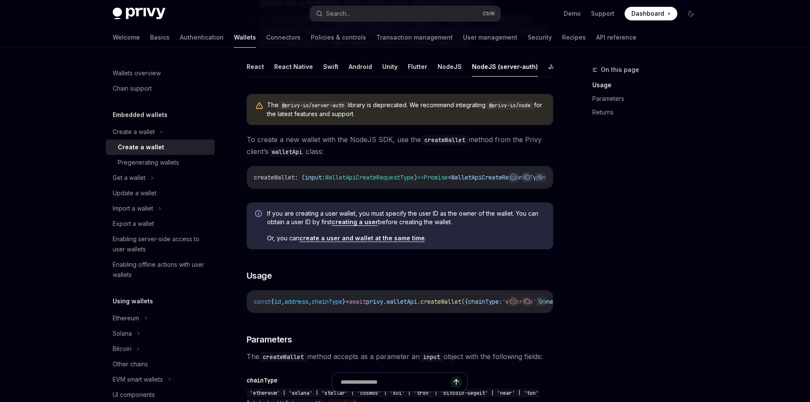
scroll to position [167, 0]
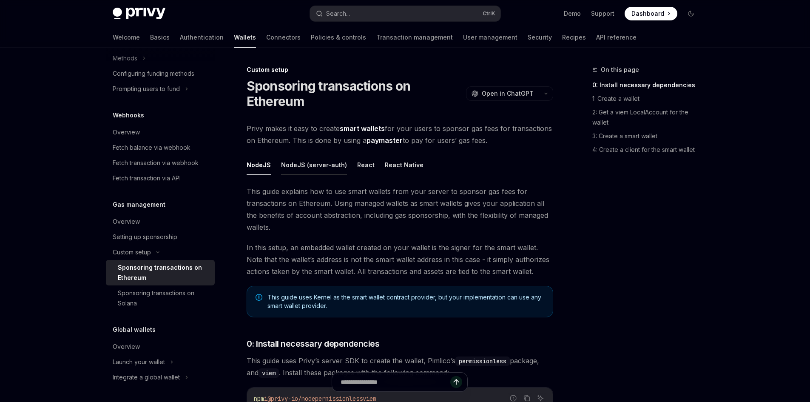
click at [322, 164] on button "NodeJS (server-auth)" at bounding box center [314, 165] width 66 height 20
type textarea "*"
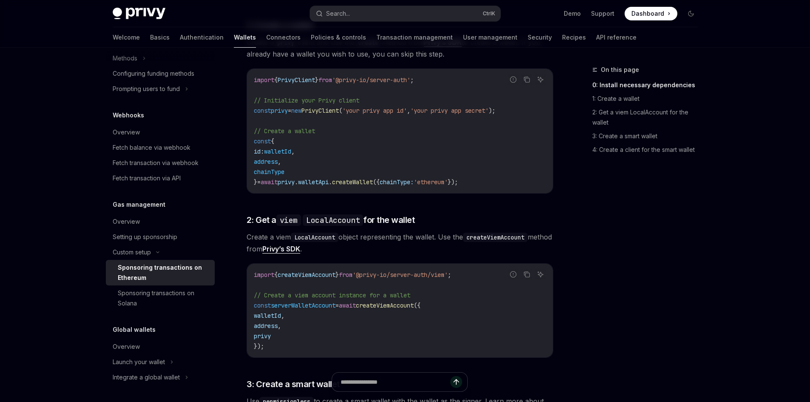
scroll to position [510, 0]
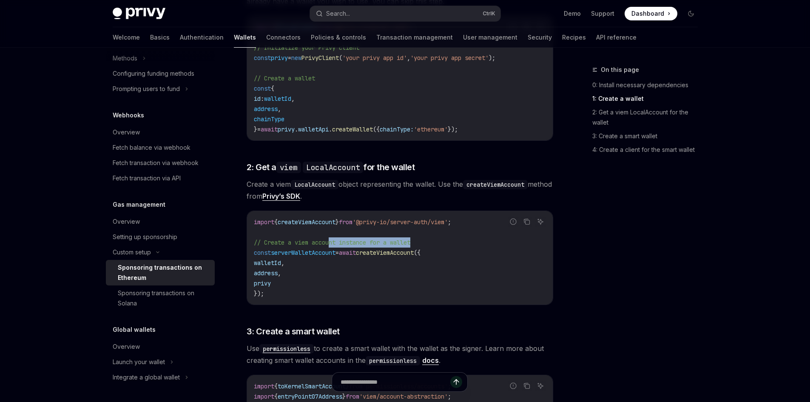
drag, startPoint x: 332, startPoint y: 244, endPoint x: 437, endPoint y: 240, distance: 105.5
click at [436, 240] on code "import { createViemAccount } from '@privy-io/server-auth/viem' ; // Create a vi…" at bounding box center [400, 258] width 292 height 82
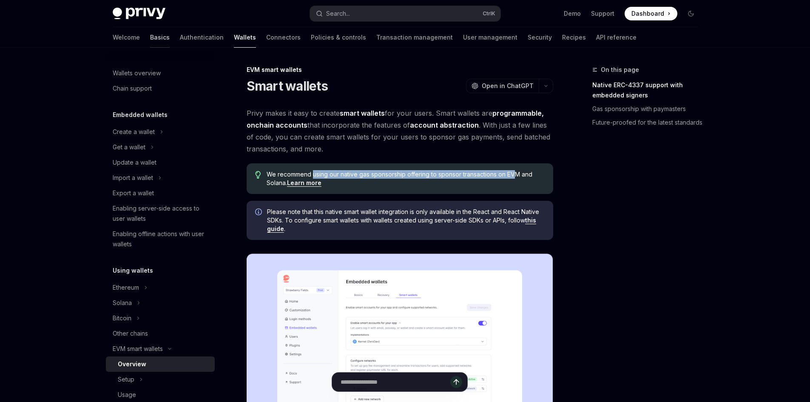
click at [150, 34] on link "Basics" at bounding box center [160, 37] width 20 height 20
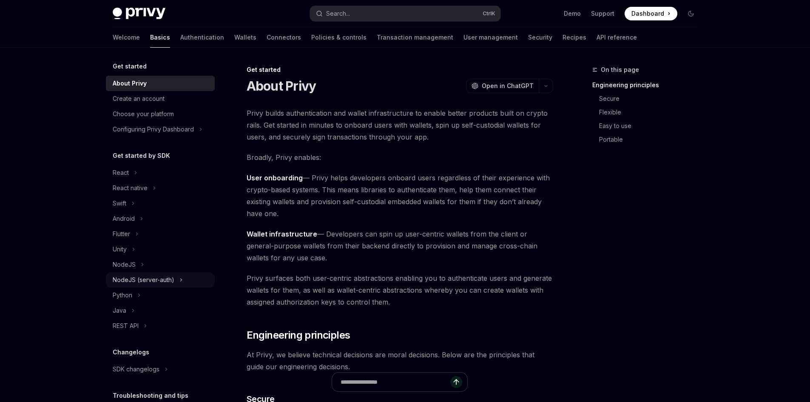
click at [148, 281] on div "NodeJS (server-auth)" at bounding box center [144, 280] width 62 height 10
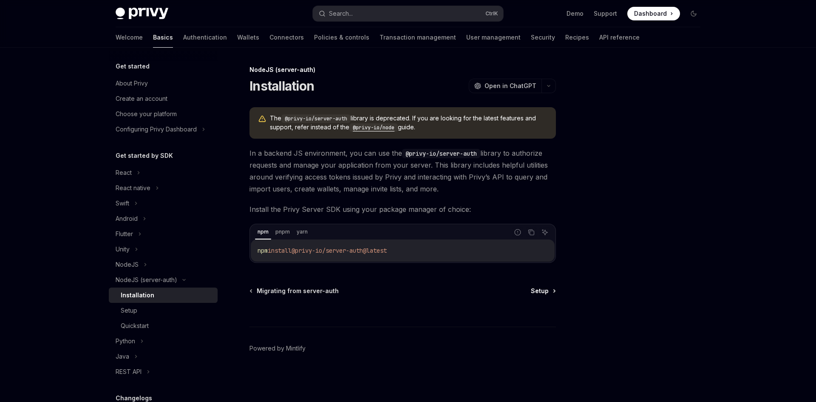
click at [548, 290] on span "Setup" at bounding box center [540, 291] width 18 height 9
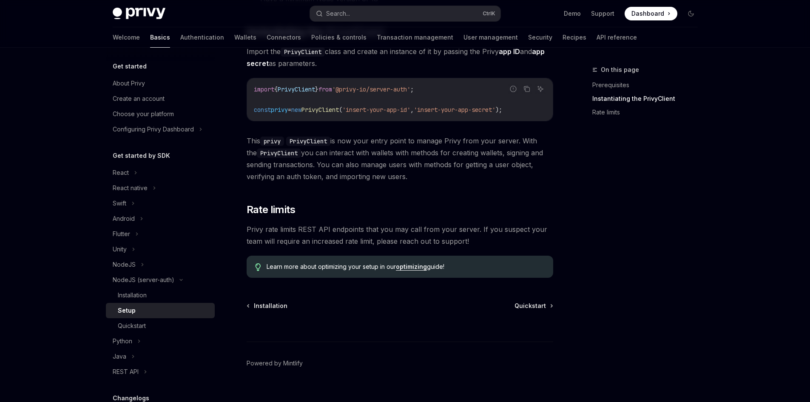
scroll to position [236, 0]
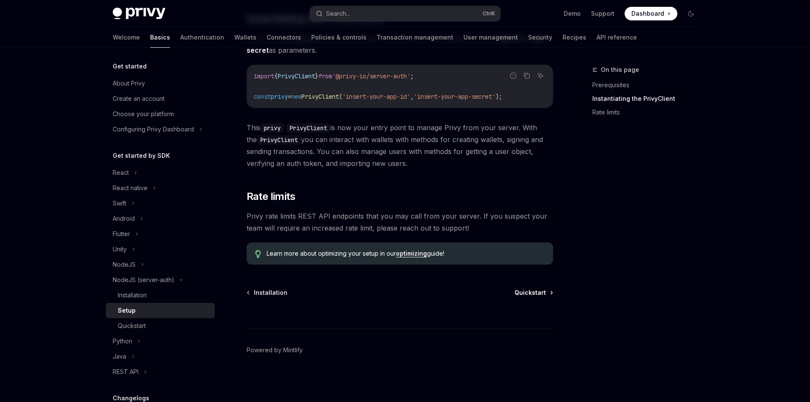
click at [544, 292] on span "Quickstart" at bounding box center [529, 292] width 31 height 9
type textarea "*"
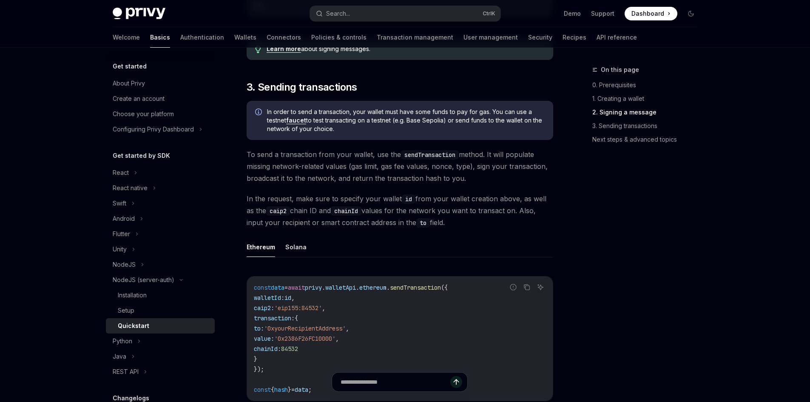
scroll to position [595, 0]
